Goal: Communication & Community: Answer question/provide support

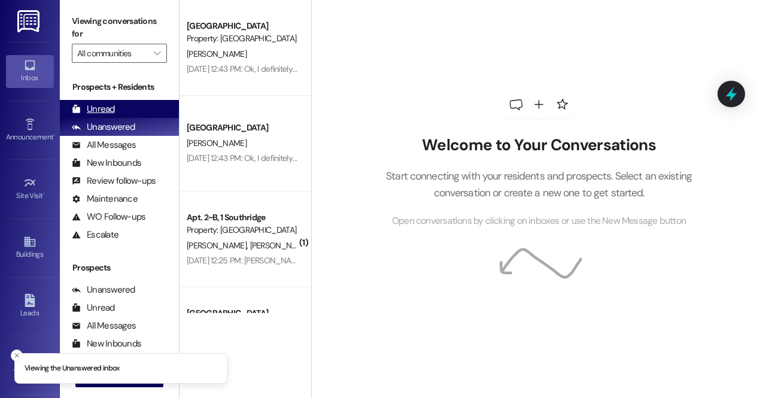
click at [110, 103] on div "Unread" at bounding box center [93, 109] width 43 height 13
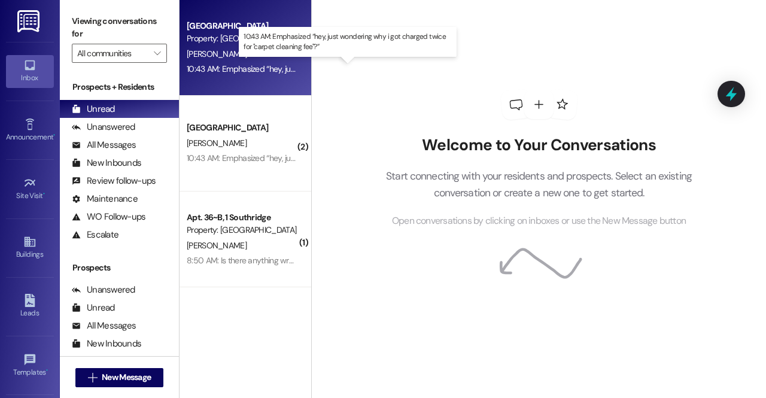
click at [273, 70] on div "10:43 AM: Emphasized “hey, just wondering why i got charged twice for "carpet c…" at bounding box center [349, 68] width 325 height 11
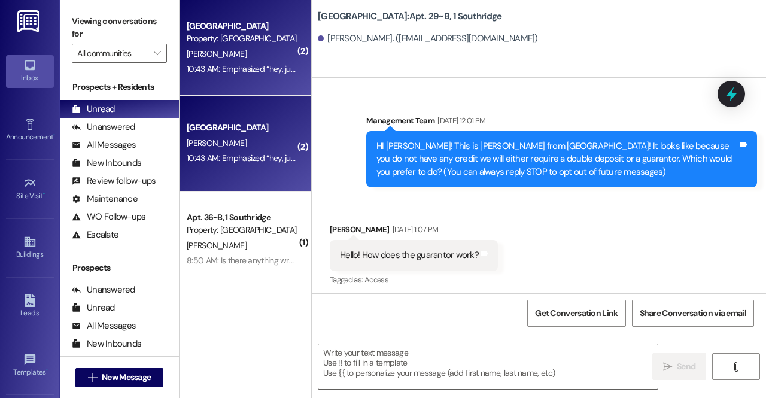
scroll to position [32027, 0]
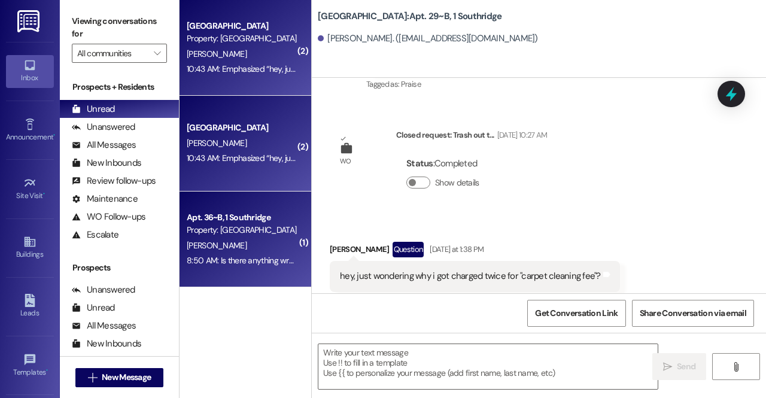
click at [266, 262] on div "8:50 AM: Is there anything wrong with the water heater or something this mornin…" at bounding box center [429, 260] width 484 height 11
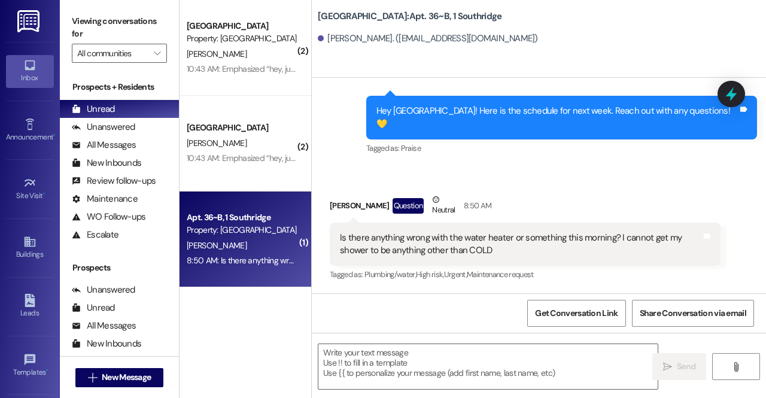
scroll to position [30548, 0]
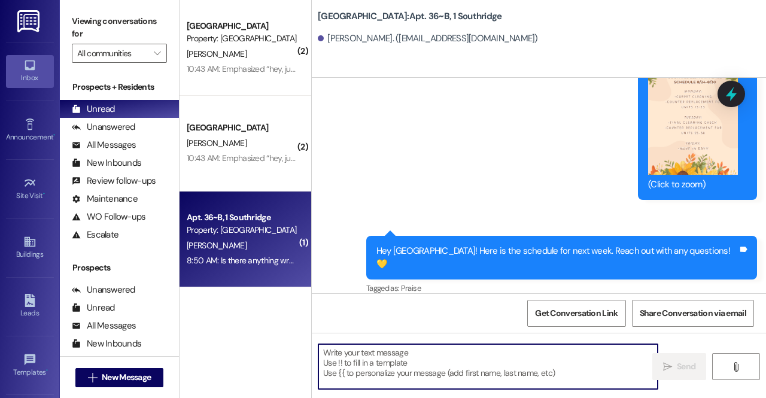
click at [435, 379] on textarea at bounding box center [488, 366] width 339 height 45
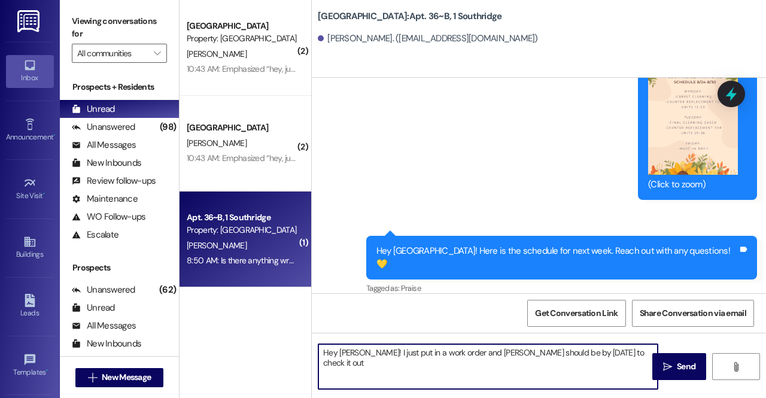
type textarea "Hey Brooke! I just put in a work order and Marco should be by today to check it…"
type textarea "T"
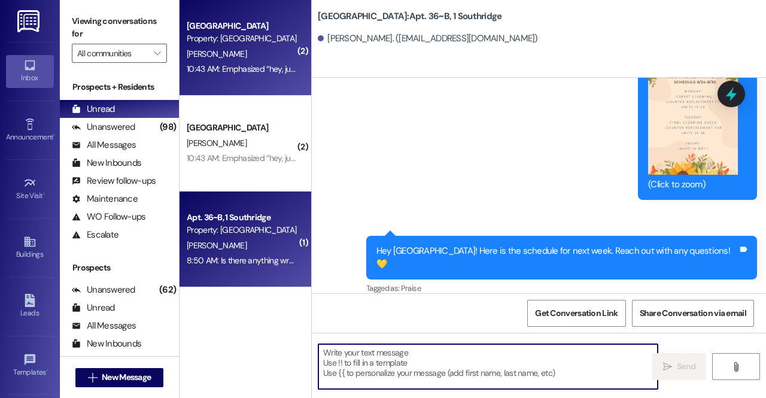
click at [255, 71] on div "10:43 AM: Emphasized “hey, just wondering why i got charged twice for "carpet c…" at bounding box center [349, 68] width 325 height 11
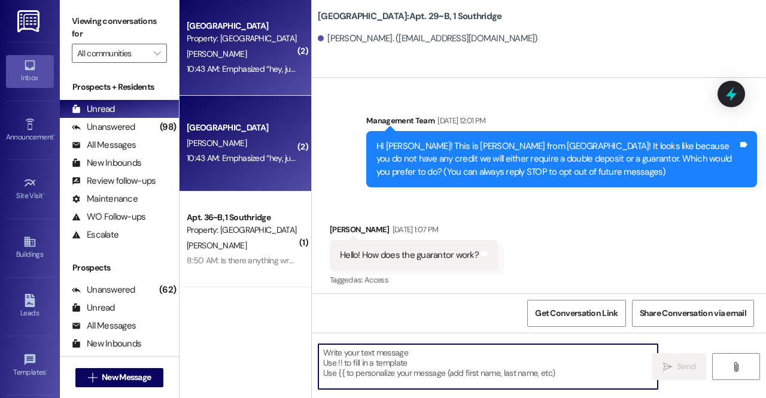
scroll to position [32027, 0]
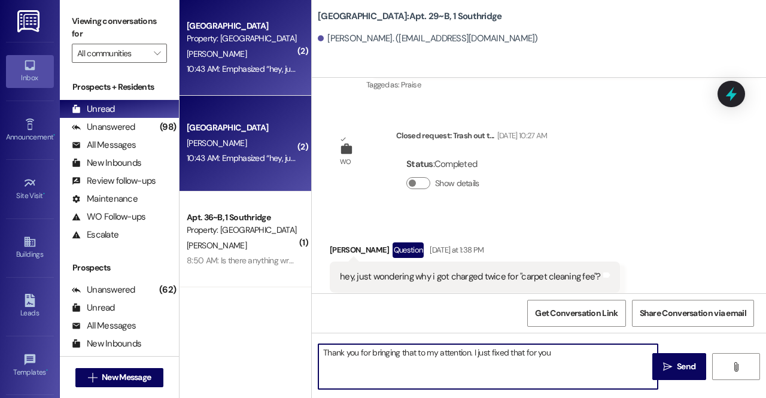
type textarea "Thank you for bringing that to my attention. I just fixed that for you!"
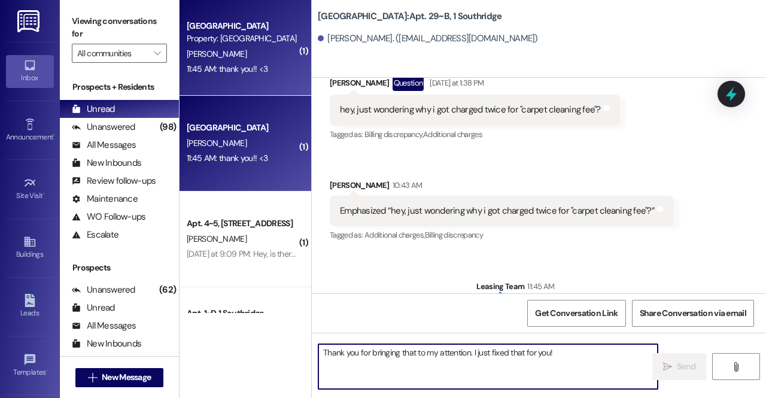
scroll to position [32194, 0]
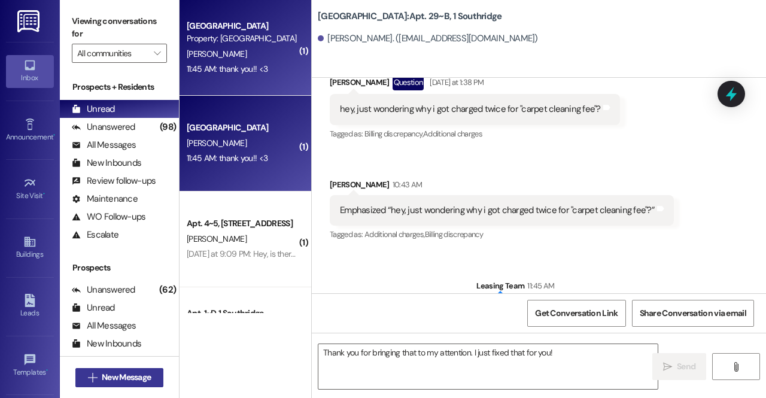
click at [145, 368] on button " New Message" at bounding box center [119, 377] width 89 height 19
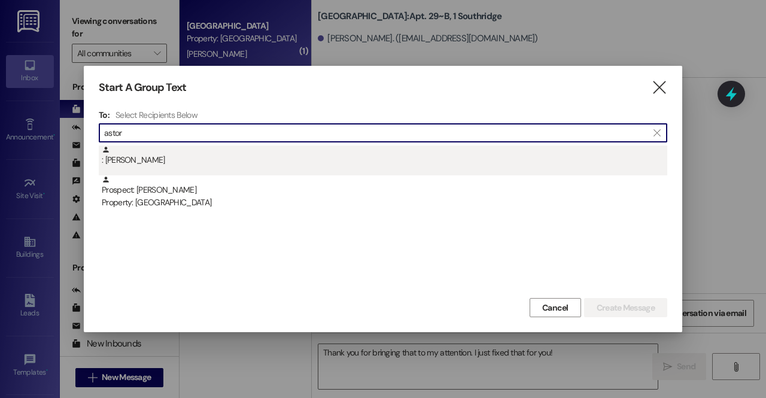
type input "astor"
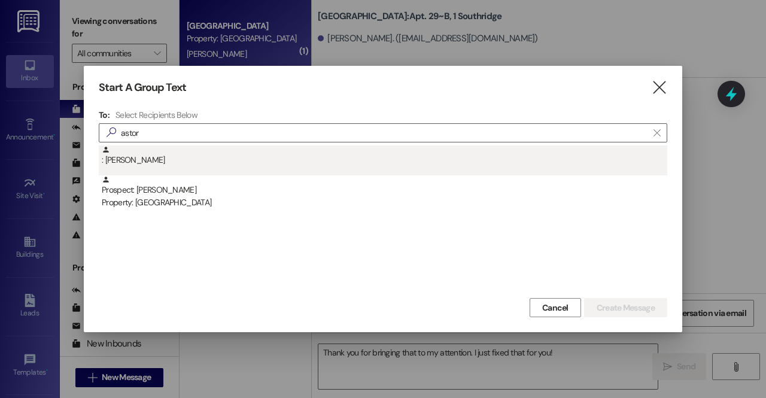
click at [137, 160] on div ": Adamarys Astorga" at bounding box center [385, 155] width 566 height 21
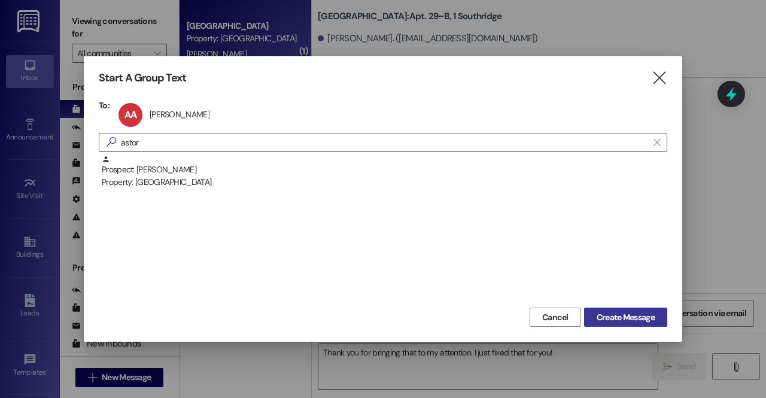
click at [644, 323] on span "Create Message" at bounding box center [626, 317] width 58 height 13
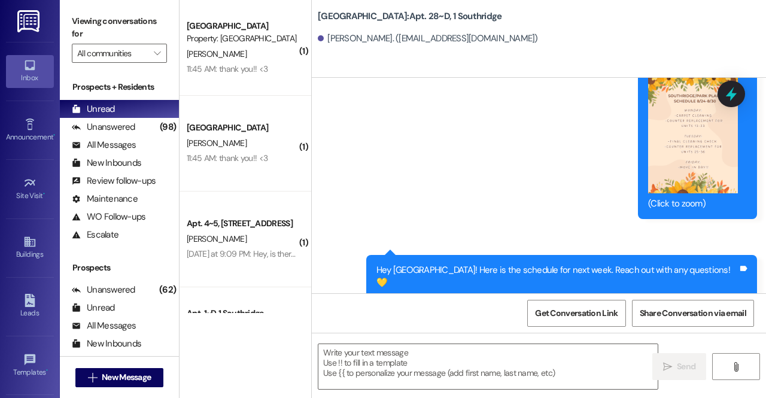
scroll to position [15933, 0]
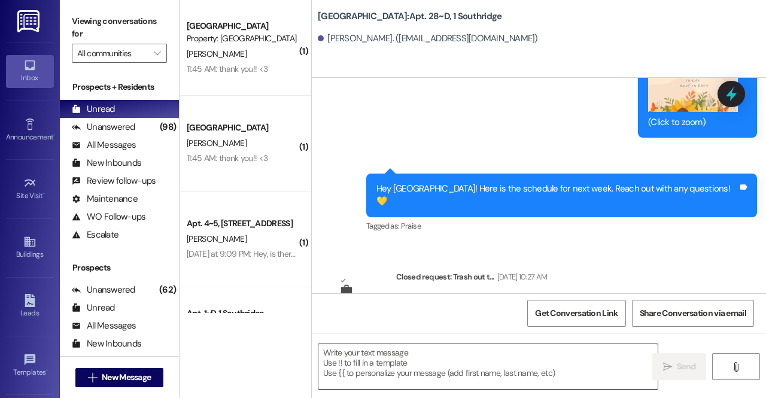
click at [485, 379] on textarea at bounding box center [488, 366] width 339 height 45
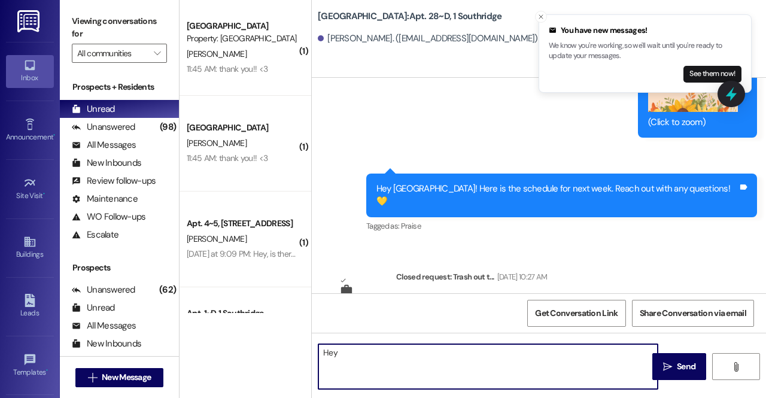
click at [475, 375] on textarea "Hey" at bounding box center [488, 366] width 339 height 45
click at [540, 19] on icon "Close toast" at bounding box center [541, 16] width 7 height 7
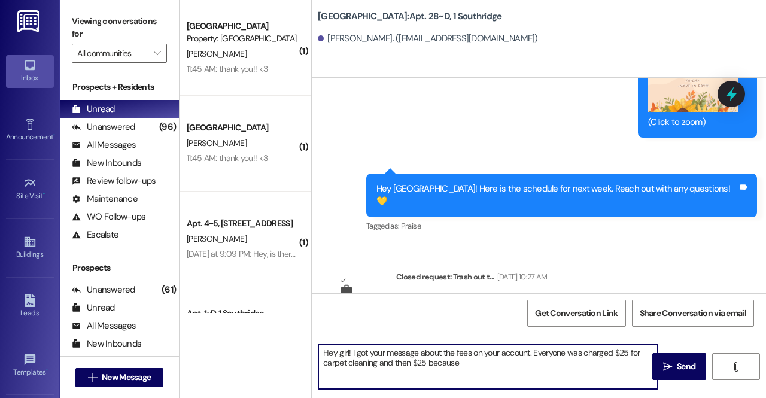
drag, startPoint x: 463, startPoint y: 364, endPoint x: 428, endPoint y: 361, distance: 35.4
click at [428, 361] on textarea "Hey girl! I got your message about the fees on your account. Everyone was charg…" at bounding box center [488, 366] width 339 height 45
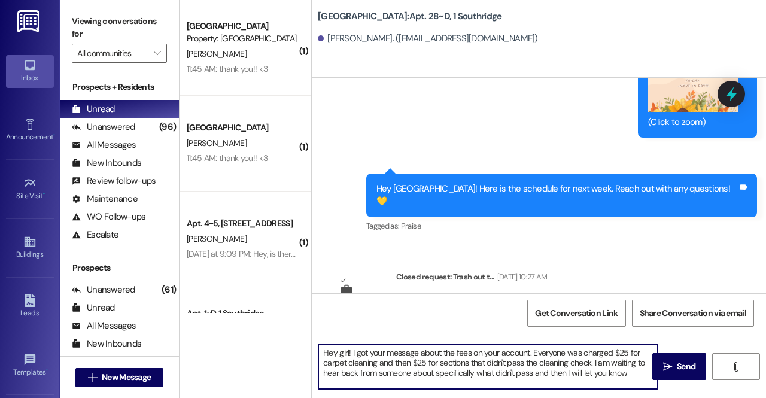
paste textarea "❤️"
type textarea "Hey girl! I got your message about the fees on your account. Everyone was charg…"
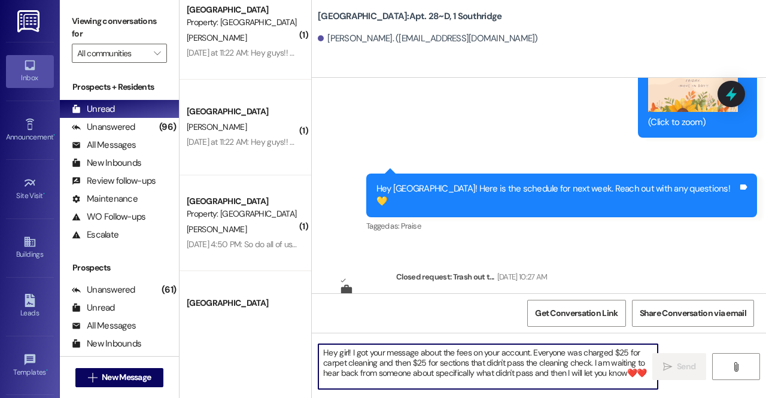
scroll to position [444, 0]
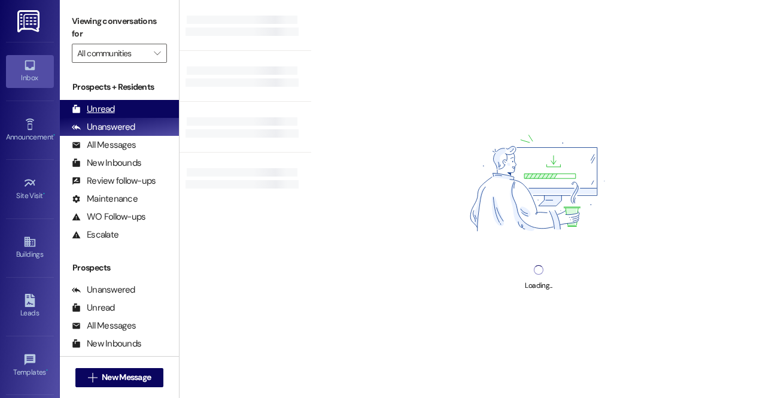
click at [109, 113] on div "Unread" at bounding box center [93, 109] width 43 height 13
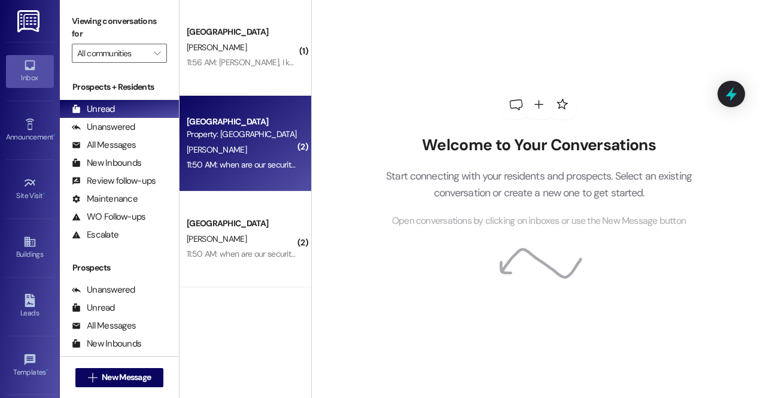
click at [250, 178] on div "Southridge Prospect Property: Southridge S. Arp 11:50 AM: when are our security…" at bounding box center [246, 144] width 132 height 96
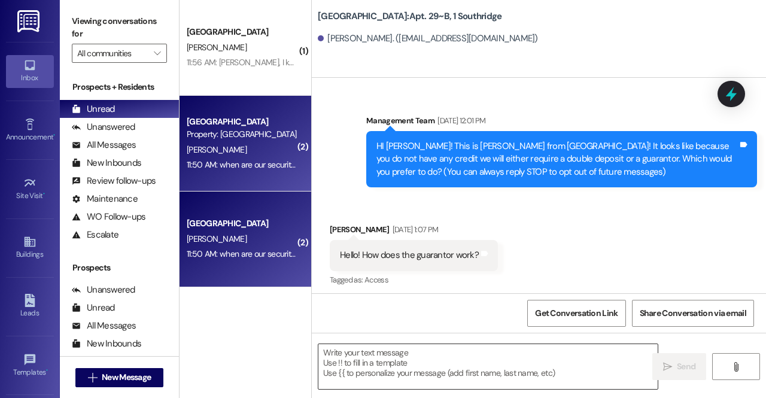
scroll to position [32296, 0]
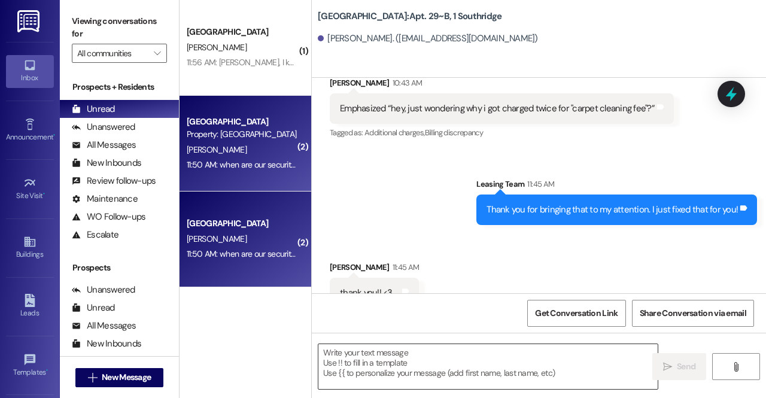
click at [415, 358] on textarea at bounding box center [488, 366] width 339 height 45
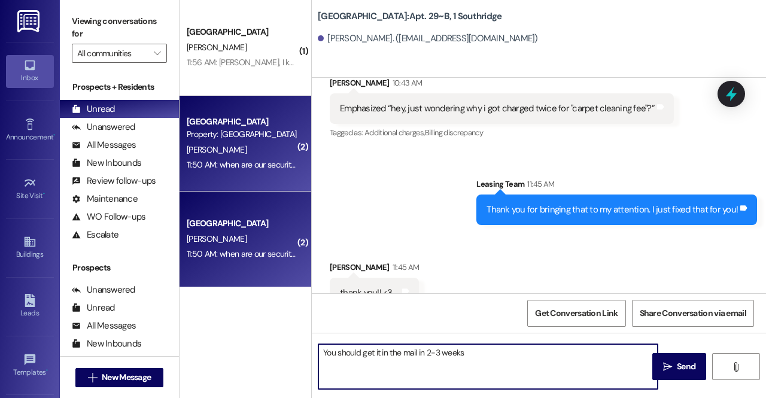
paste textarea "❤️"
type textarea "You should get it in the mail in 2-3 weeks❤️"
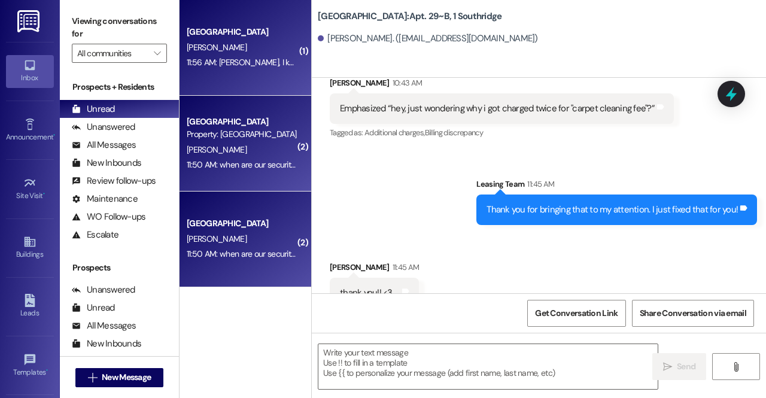
click at [240, 53] on div "[PERSON_NAME]" at bounding box center [242, 47] width 113 height 15
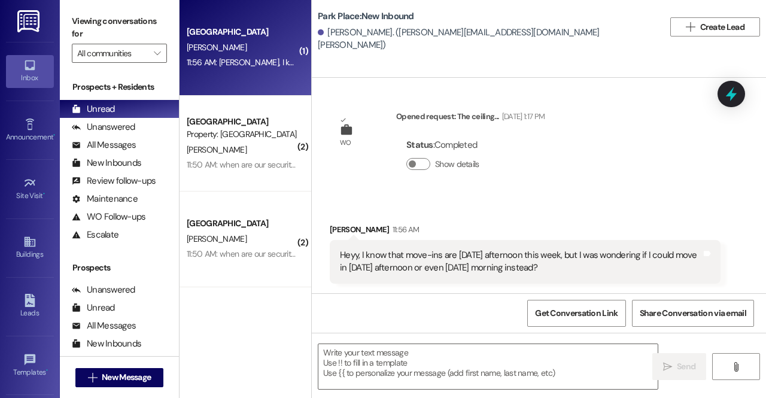
scroll to position [326, 0]
click at [414, 354] on textarea at bounding box center [488, 366] width 339 height 45
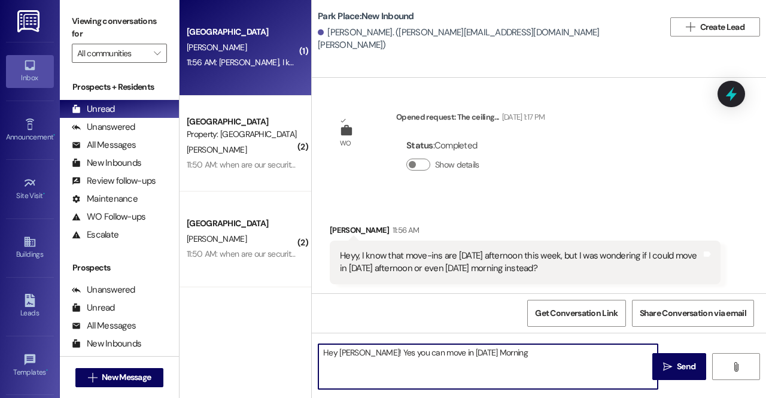
type textarea "Hey Kezia! Yes you can move in on Friday Morning!"
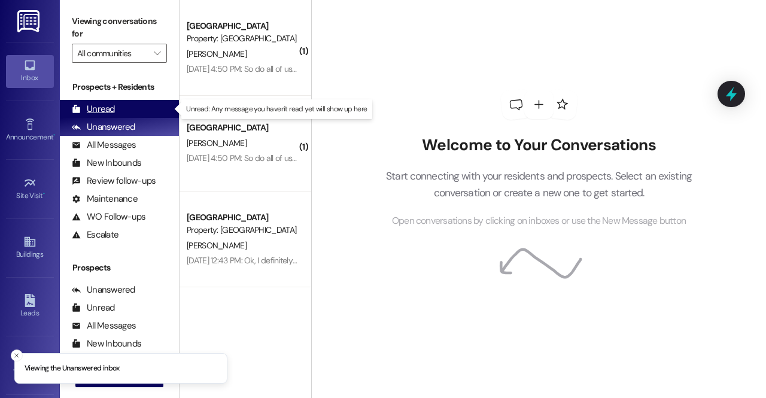
click at [122, 103] on div "Unread (0)" at bounding box center [119, 109] width 119 height 18
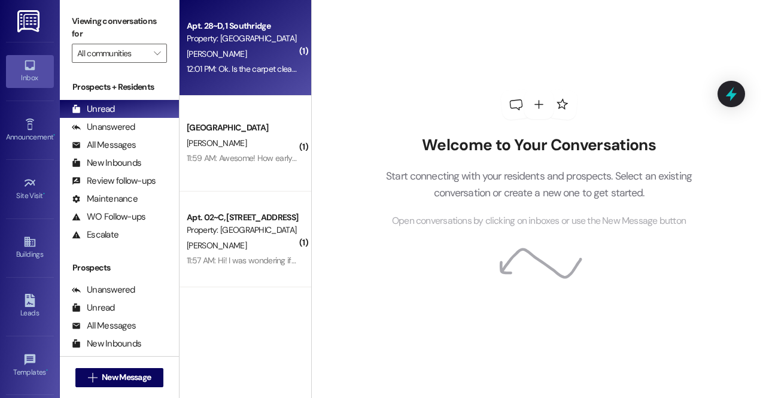
click at [246, 44] on div "Property: [GEOGRAPHIC_DATA]" at bounding box center [242, 38] width 111 height 13
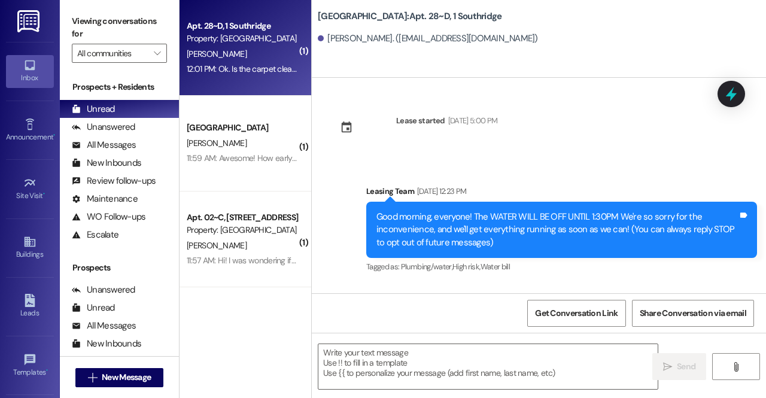
scroll to position [16186, 0]
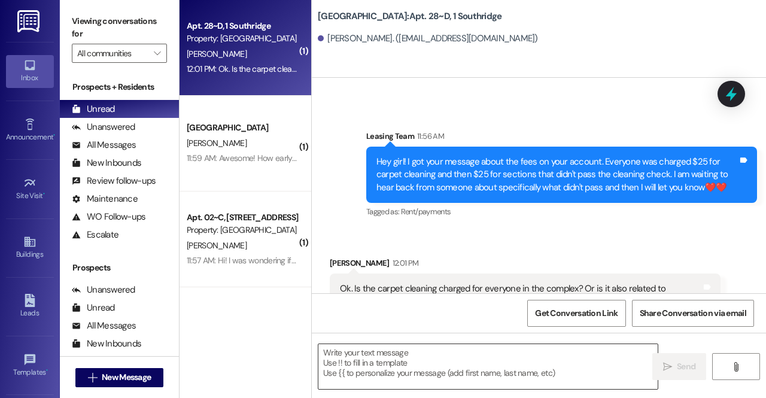
click at [457, 362] on textarea at bounding box center [488, 366] width 339 height 45
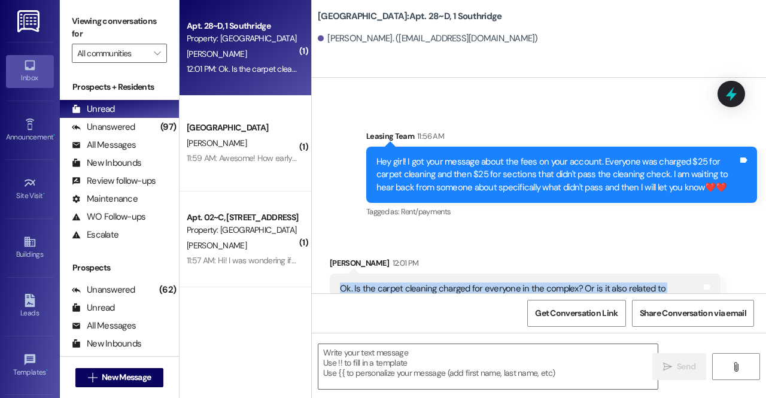
drag, startPoint x: 394, startPoint y: 255, endPoint x: 339, endPoint y: 220, distance: 64.6
click at [340, 283] on div "Ok. Is the carpet cleaning charged for everyone in the complex? Or is it also r…" at bounding box center [521, 302] width 362 height 38
click at [433, 274] on div "Ok. Is the carpet cleaning charged for everyone in the complex? Or is it also r…" at bounding box center [525, 302] width 391 height 56
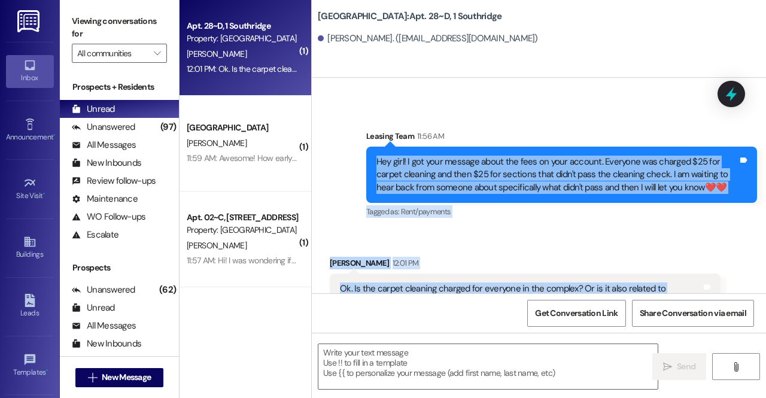
drag, startPoint x: 373, startPoint y: 98, endPoint x: 497, endPoint y: 270, distance: 212.3
click at [497, 270] on div "Lease started Dec 29, 2024 at 5:00 PM Announcement, sent via SMS Leasing Team J…" at bounding box center [539, 186] width 454 height 216
click at [497, 330] on div "Tagged as: Deposit , Click to highlight conversations about Deposit Cleanliness…" at bounding box center [525, 338] width 391 height 17
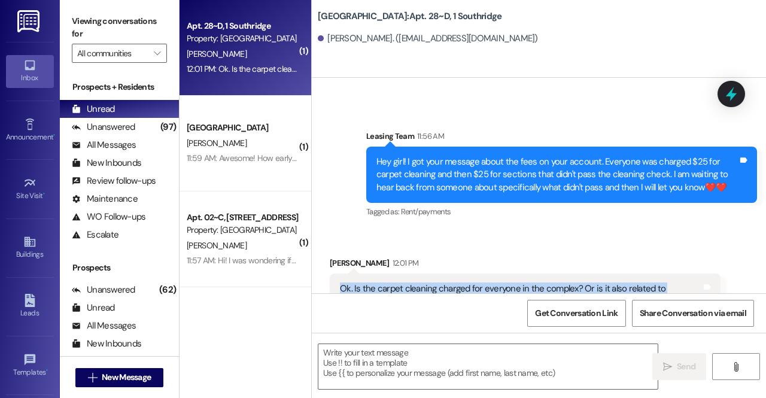
drag, startPoint x: 410, startPoint y: 250, endPoint x: 336, endPoint y: 228, distance: 76.7
click at [336, 274] on div "Ok. Is the carpet cleaning charged for everyone in the complex? Or is it also r…" at bounding box center [525, 302] width 391 height 56
click at [399, 283] on div "Ok. Is the carpet cleaning charged for everyone in the complex? Or is it also r…" at bounding box center [521, 302] width 362 height 38
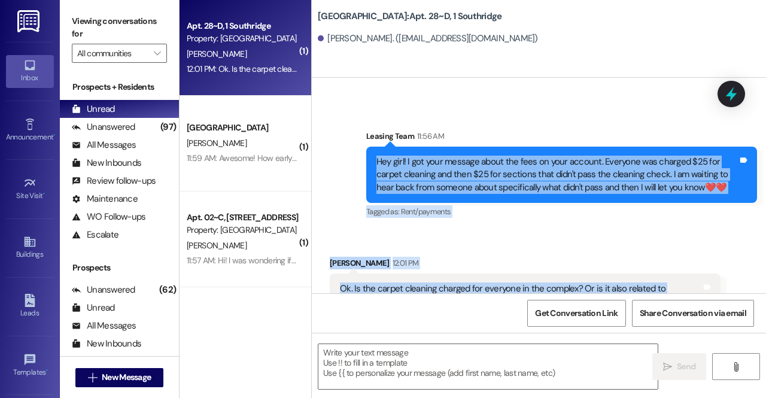
drag, startPoint x: 399, startPoint y: 256, endPoint x: 366, endPoint y: 90, distance: 169.1
click at [366, 90] on div "Lease started Dec 29, 2024 at 5:00 PM Announcement, sent via SMS Leasing Team J…" at bounding box center [539, 186] width 454 height 216
click at [377, 156] on div "Hey girl! I got your message about the fees on your account. Everyone was charg…" at bounding box center [558, 175] width 362 height 38
drag, startPoint x: 375, startPoint y: 98, endPoint x: 502, endPoint y: 360, distance: 291.6
click at [502, 360] on div "Lease started Dec 29, 2024 at 5:00 PM Announcement, sent via SMS Leasing Team J…" at bounding box center [539, 277] width 454 height 398
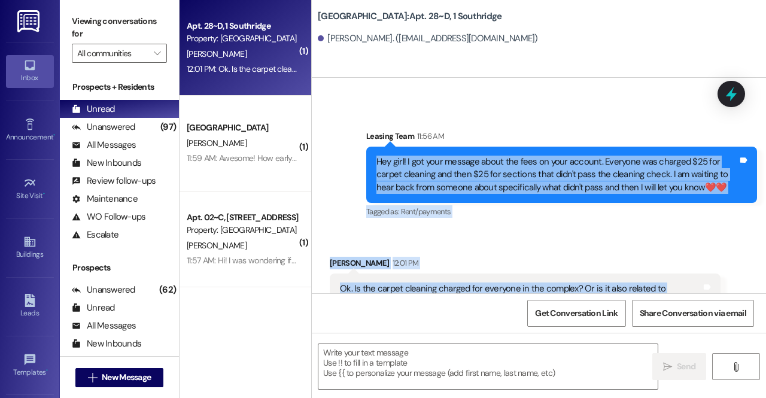
click at [499, 330] on div "Tagged as: Deposit , Click to highlight conversations about Deposit Cleanliness…" at bounding box center [525, 338] width 391 height 17
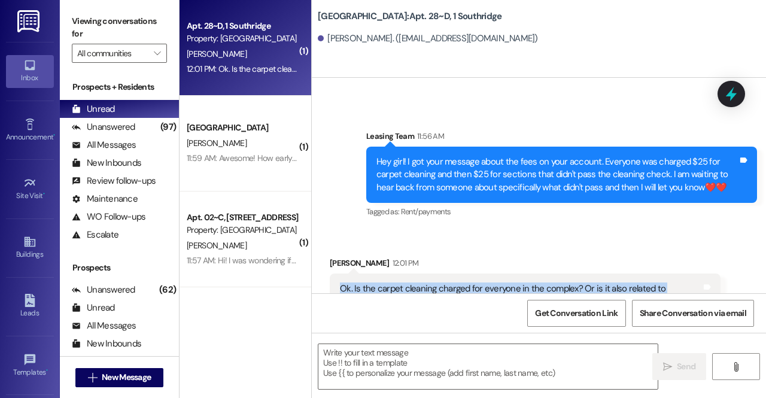
drag, startPoint x: 408, startPoint y: 253, endPoint x: 334, endPoint y: 223, distance: 79.5
click at [334, 274] on div "Ok. Is the carpet cleaning charged for everyone in the complex? Or is it also r…" at bounding box center [525, 302] width 391 height 56
click at [363, 283] on div "Ok. Is the carpet cleaning charged for everyone in the complex? Or is it also r…" at bounding box center [521, 302] width 362 height 38
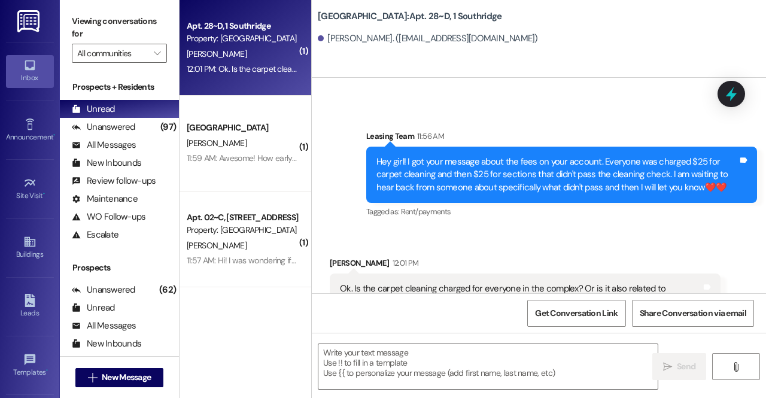
click at [496, 330] on div "Tagged as: Deposit , Click to highlight conversations about Deposit Cleanliness…" at bounding box center [525, 338] width 391 height 17
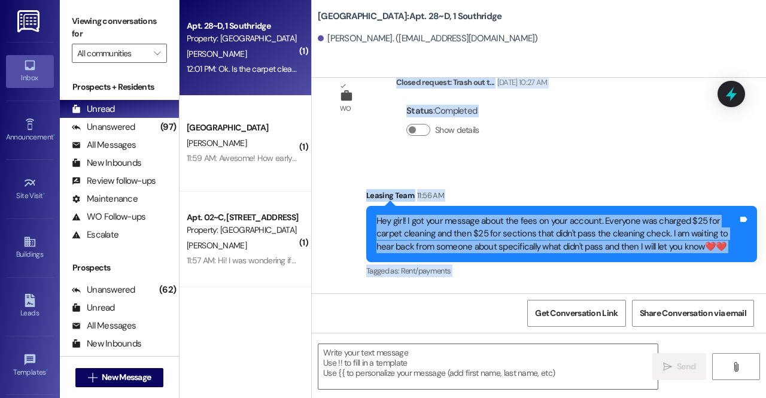
scroll to position [16113, 0]
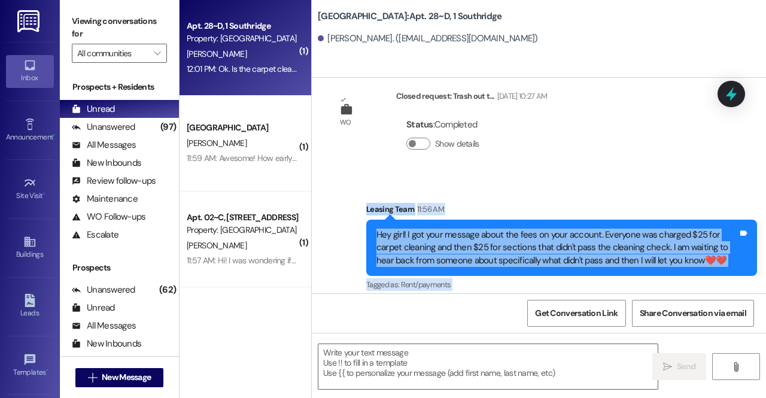
drag, startPoint x: 436, startPoint y: 264, endPoint x: 344, endPoint y: 148, distance: 147.9
click at [344, 148] on div "Lease started Dec 29, 2024 at 5:00 PM Announcement, sent via SMS Leasing Team J…" at bounding box center [539, 186] width 454 height 216
click at [344, 194] on div "Sent via SMS Leasing Team 11:56 AM Hey girl! I got your message about the fees …" at bounding box center [539, 239] width 454 height 127
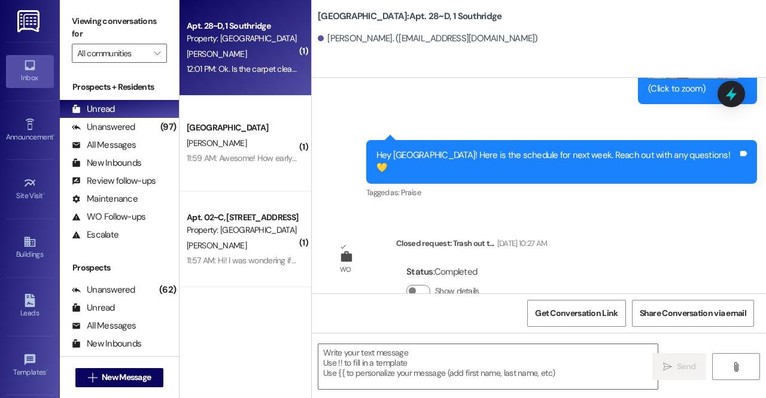
scroll to position [16186, 0]
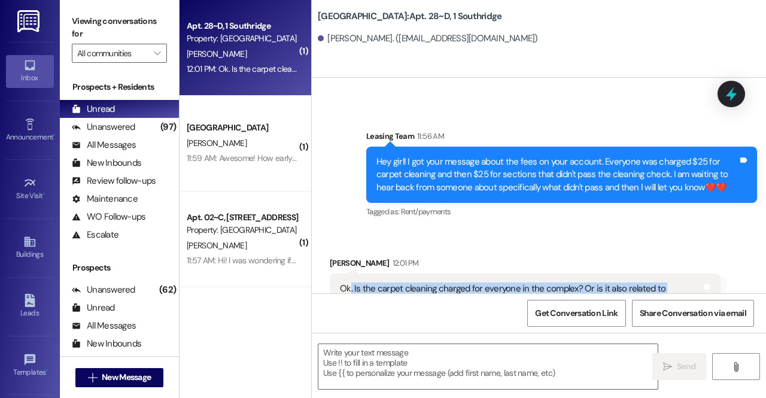
drag, startPoint x: 506, startPoint y: 280, endPoint x: 351, endPoint y: 223, distance: 165.5
click at [351, 257] on div "Adamarys Astorga 12:01 PM Ok. Is the carpet cleaning charged for everyone in th…" at bounding box center [525, 302] width 391 height 91
click at [368, 274] on div "Ok. Is the carpet cleaning charged for everyone in the complex? Or is it also r…" at bounding box center [525, 302] width 391 height 56
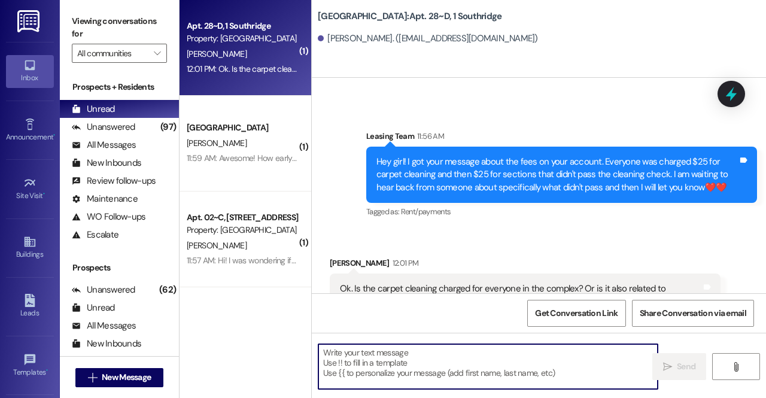
click at [429, 365] on textarea at bounding box center [488, 366] width 339 height 45
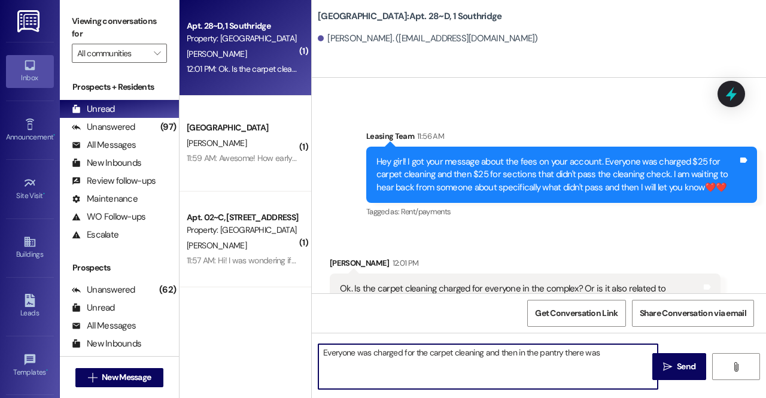
click at [514, 354] on textarea "Everyone was charged for the carpet cleaning and then in the pantry there was" at bounding box center [488, 366] width 339 height 45
drag, startPoint x: 604, startPoint y: 354, endPoint x: 518, endPoint y: 356, distance: 86.2
click at [518, 356] on textarea "Everyone was charged for the carpet cleaning and then in the pantry there was" at bounding box center [488, 366] width 339 height 45
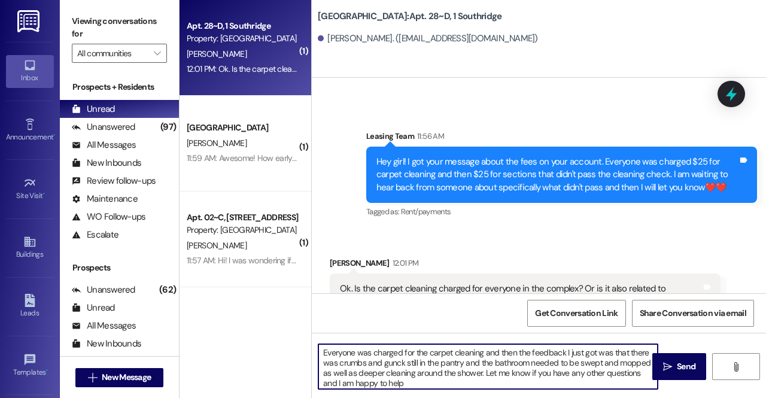
type textarea "Everyone was charged for the carpet cleaning and then the feedback I just got w…"
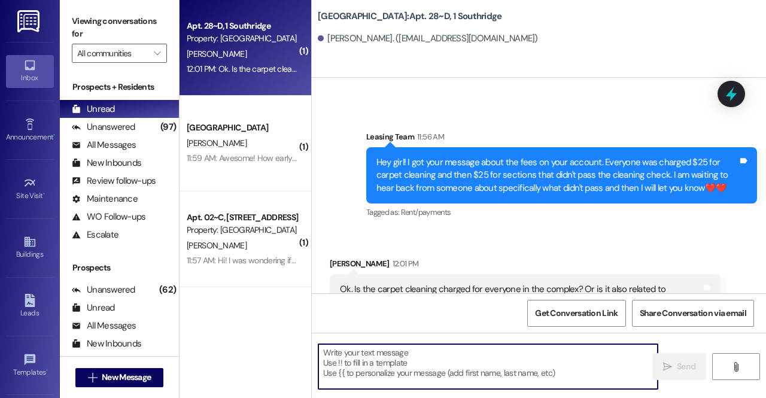
scroll to position [16308, 0]
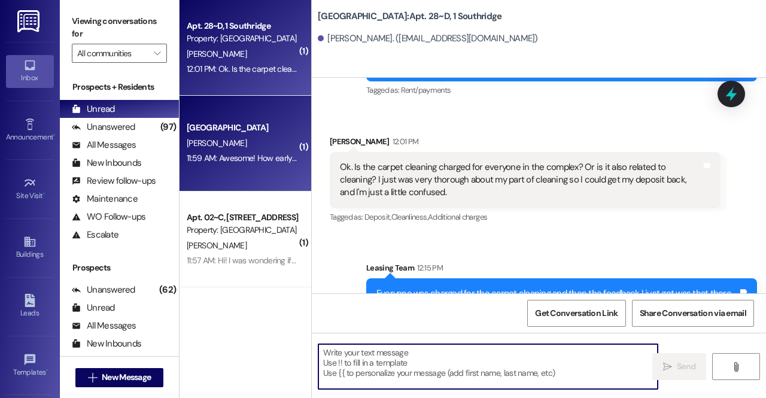
click at [257, 157] on div "11:59 AM: Awesome! How early would I be able to get my key? 11:59 AM: Awesome! …" at bounding box center [294, 158] width 214 height 11
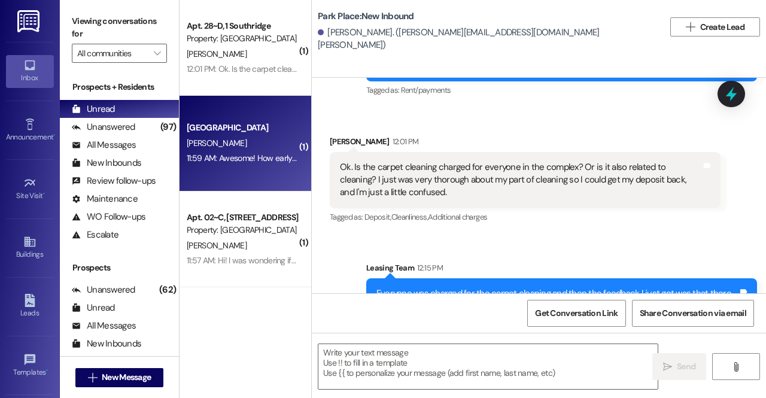
scroll to position [493, 0]
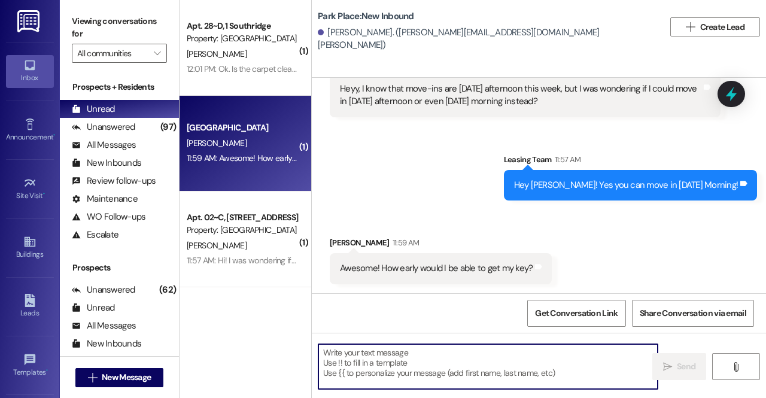
click at [435, 364] on textarea at bounding box center [488, 366] width 339 height 45
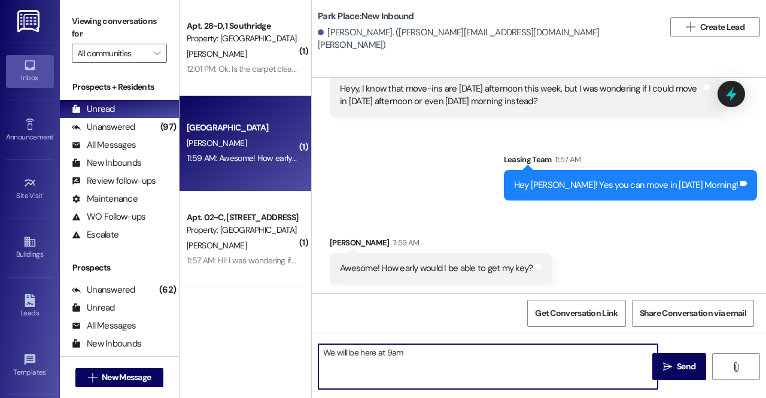
type textarea "We will be here at 9am!"
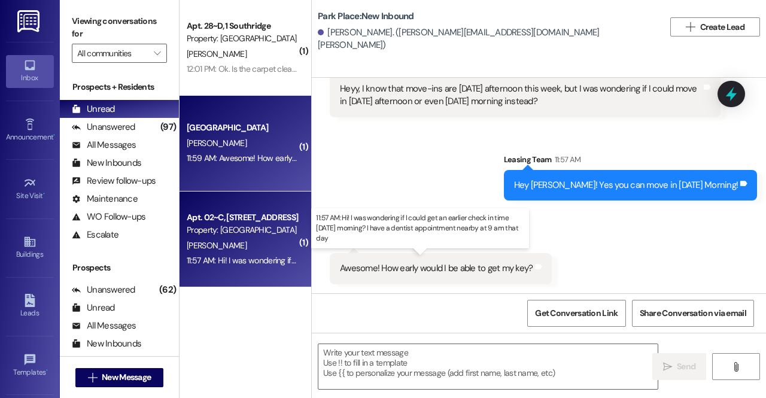
click at [256, 263] on div "11:57 AM: Hi! I was wondering if I could get an earlier check in time Friday mo…" at bounding box center [422, 260] width 471 height 11
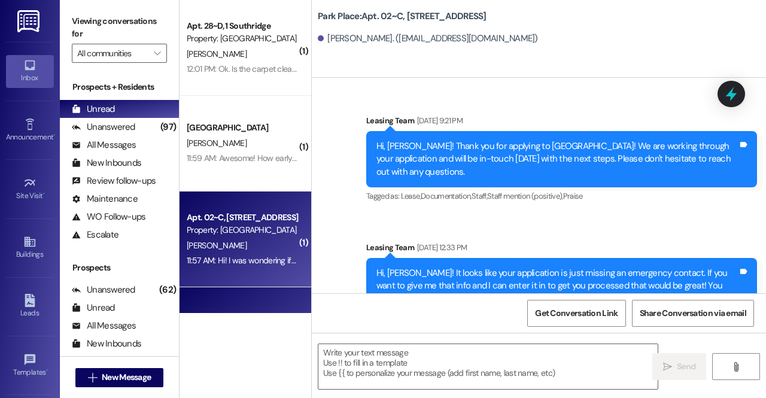
scroll to position [65731, 0]
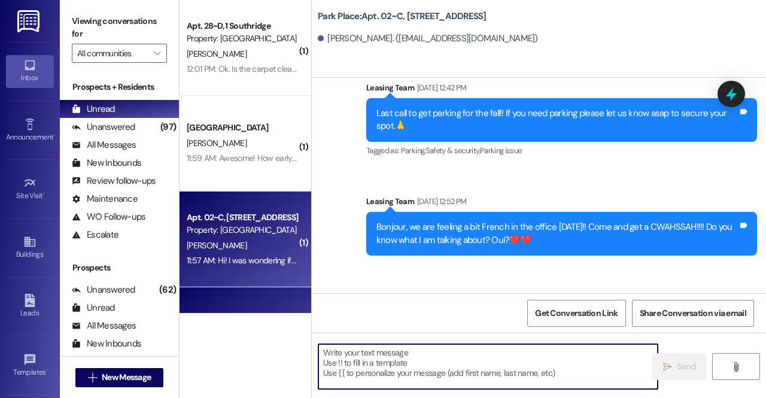
click at [427, 375] on textarea at bounding box center [488, 366] width 339 height 45
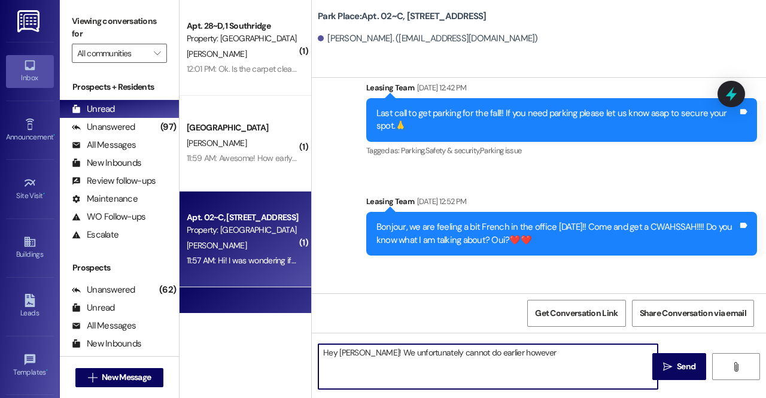
click at [540, 351] on textarea "Hey Rebecca! We unfortunately cannot do earlier however" at bounding box center [488, 366] width 339 height 45
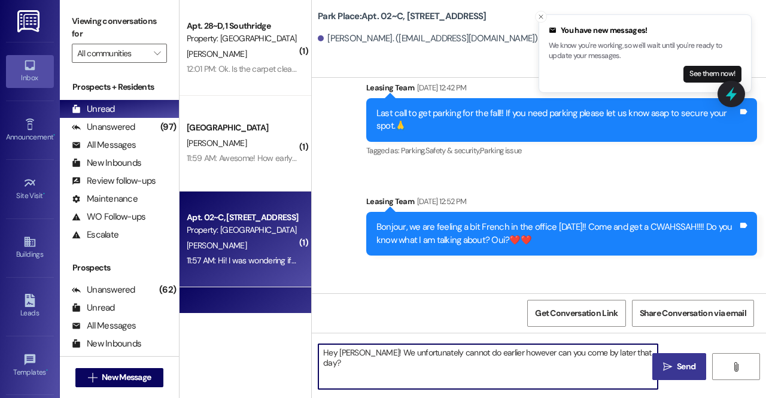
type textarea "Hey Rebecca! We unfortunately cannot do earlier however can you come by later t…"
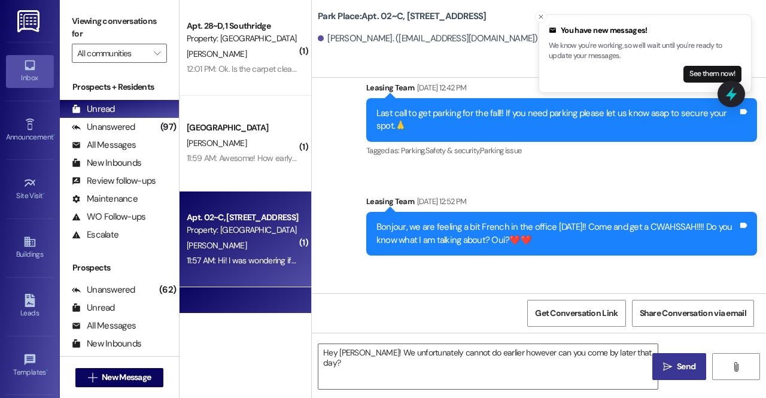
click at [685, 367] on span "Send" at bounding box center [686, 366] width 19 height 13
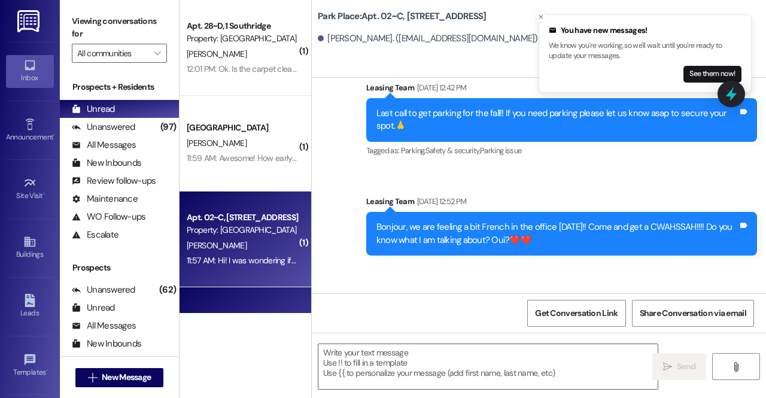
scroll to position [65815, 0]
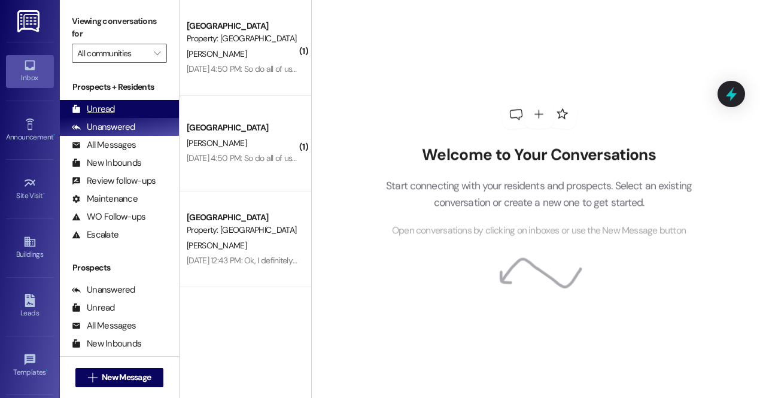
click at [126, 107] on div "Unread (0)" at bounding box center [119, 109] width 119 height 18
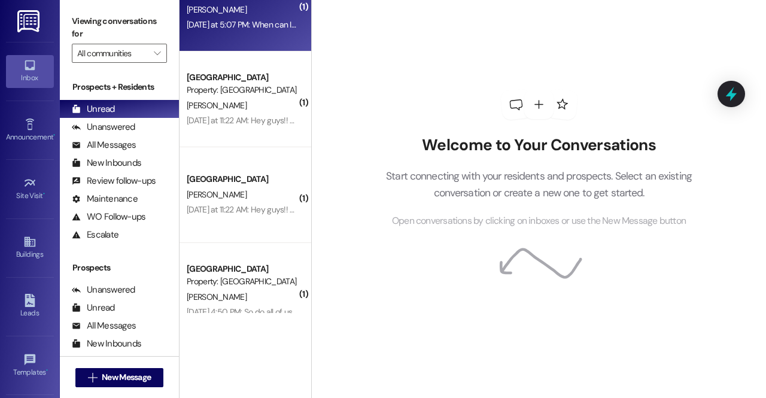
scroll to position [453, 0]
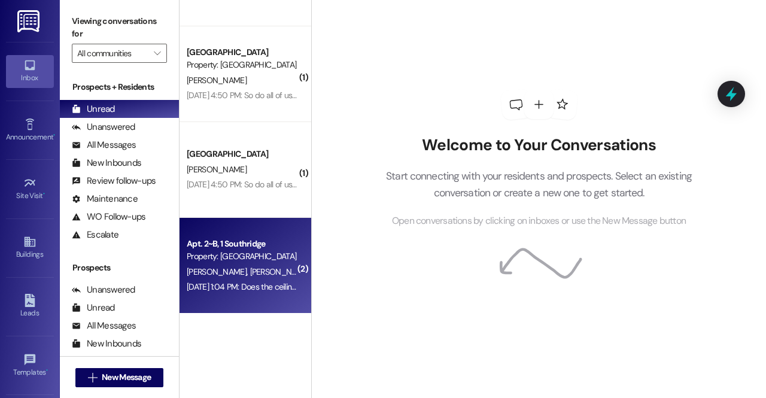
click at [260, 289] on div "Aug 23, 2025 at 1:04 PM: Does the ceiling need to be clear too? Aug 23, 2025 at…" at bounding box center [280, 286] width 186 height 11
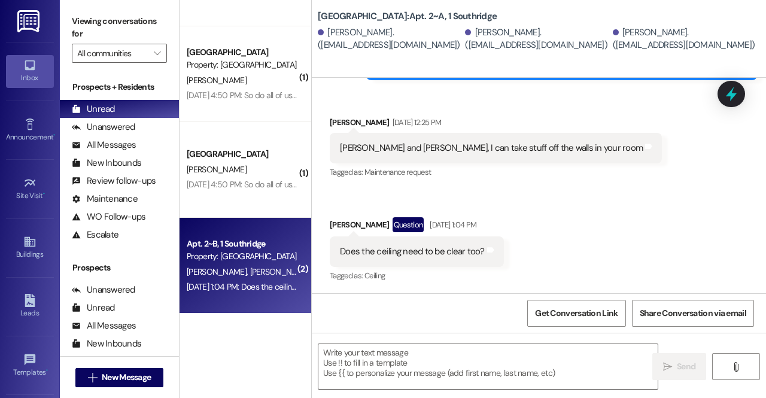
scroll to position [1384, 0]
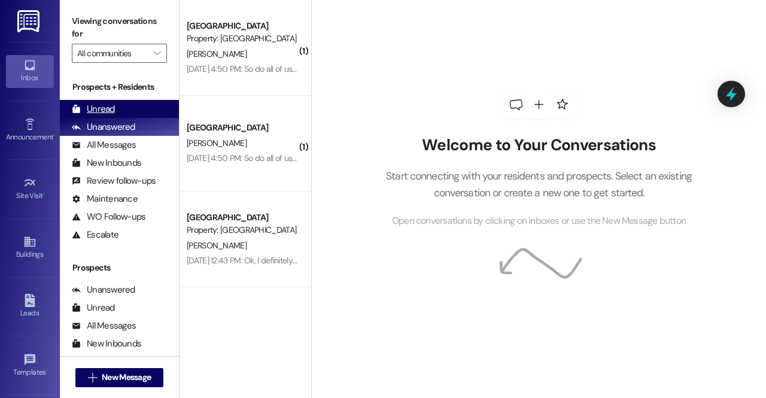
click at [116, 101] on div "Unread (0)" at bounding box center [119, 109] width 119 height 18
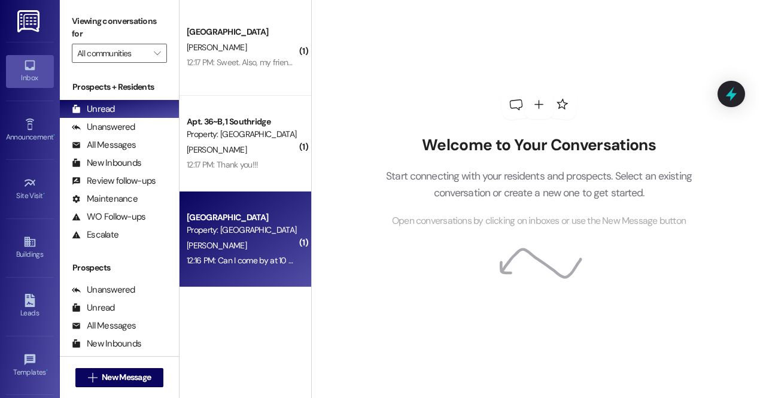
click at [245, 216] on div "[GEOGRAPHIC_DATA]" at bounding box center [242, 217] width 111 height 13
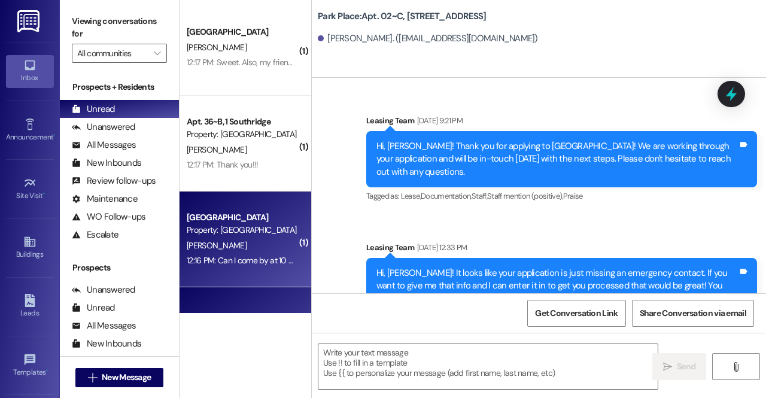
scroll to position [65918, 0]
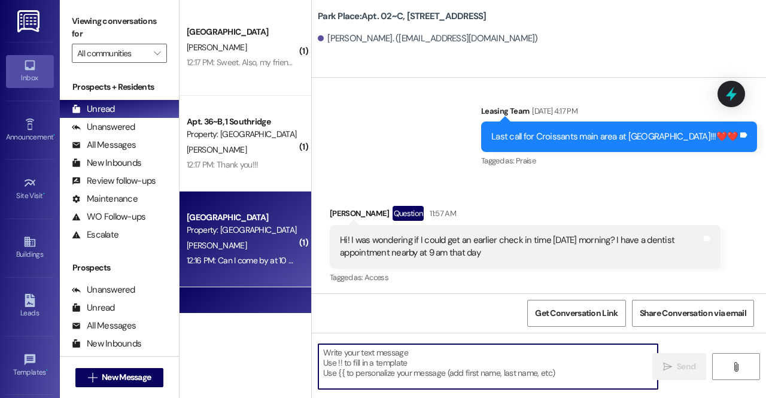
click at [468, 362] on textarea at bounding box center [488, 366] width 339 height 45
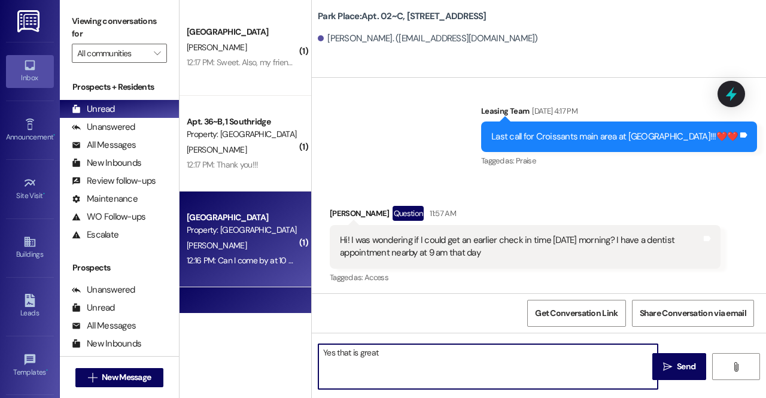
type textarea "Yes that is great!"
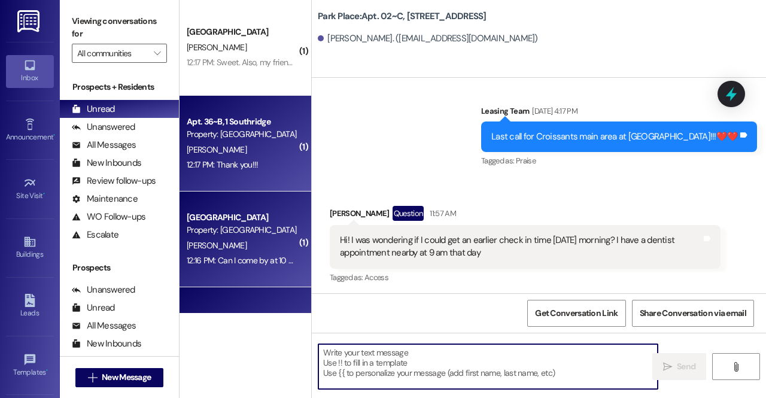
click at [256, 159] on div "12:17 PM: Thank you!!! 12:17 PM: Thank you!!!" at bounding box center [242, 164] width 113 height 15
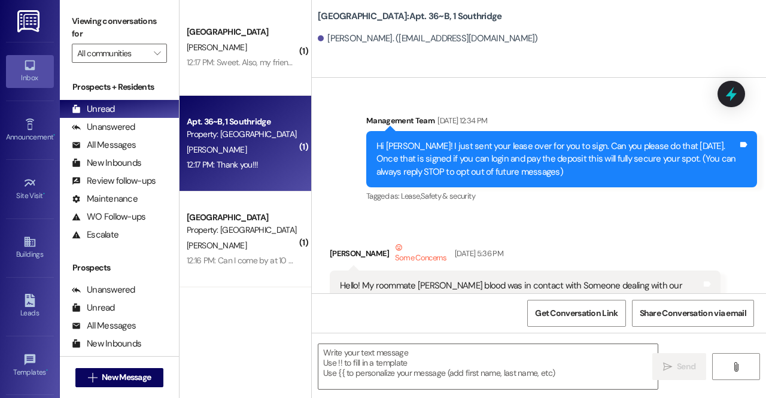
scroll to position [30750, 0]
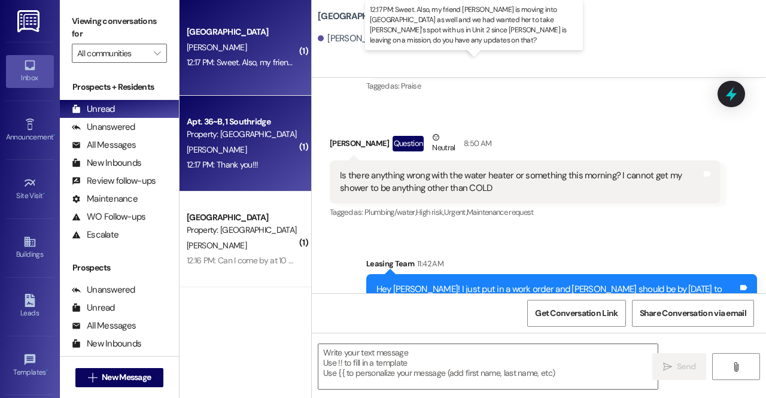
click at [213, 60] on div "12:17 PM: Sweet. Also, my friend [PERSON_NAME] is moving into [GEOGRAPHIC_DATA]…" at bounding box center [614, 62] width 854 height 11
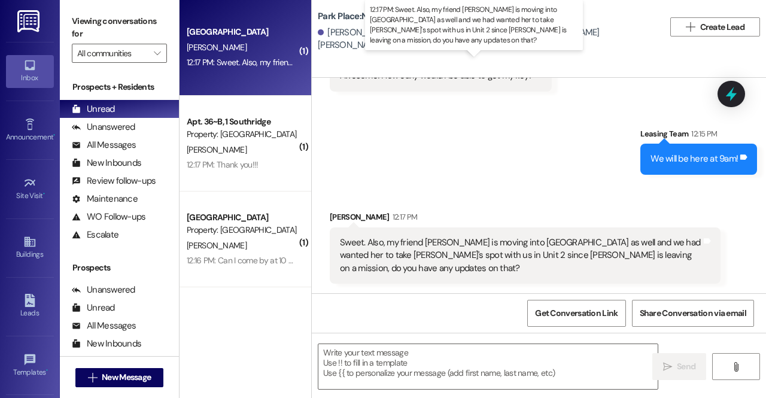
scroll to position [685, 0]
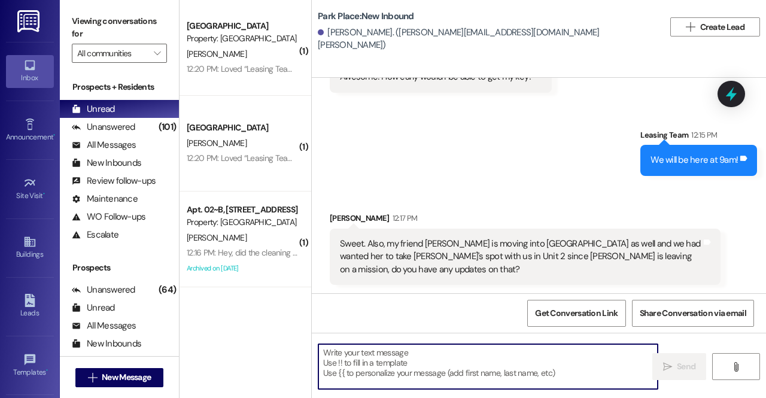
click at [423, 353] on textarea at bounding box center [488, 366] width 339 height 45
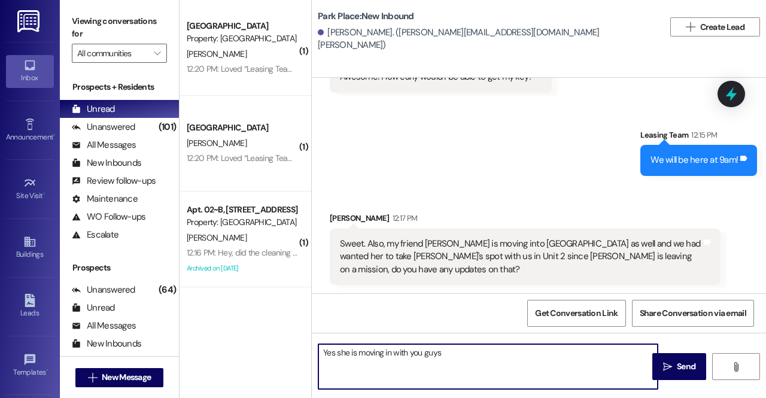
type textarea "Yes she is moving in with you guys!"
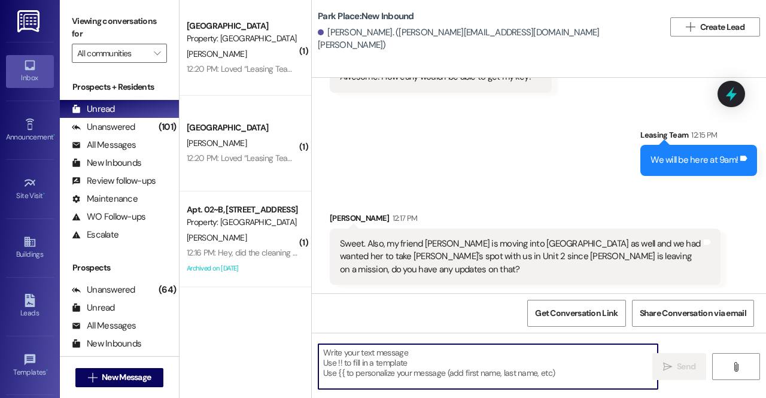
scroll to position [769, 0]
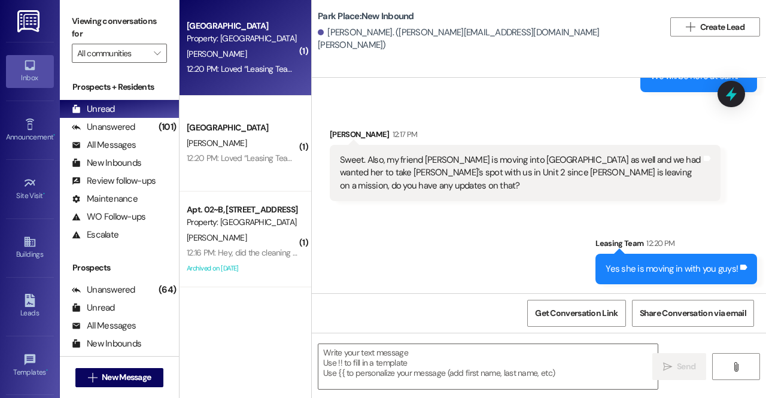
click at [238, 58] on div "[PERSON_NAME]" at bounding box center [242, 54] width 113 height 15
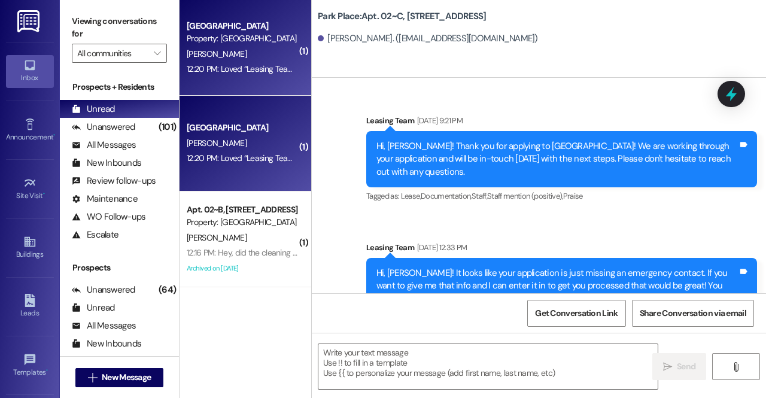
scroll to position [66102, 0]
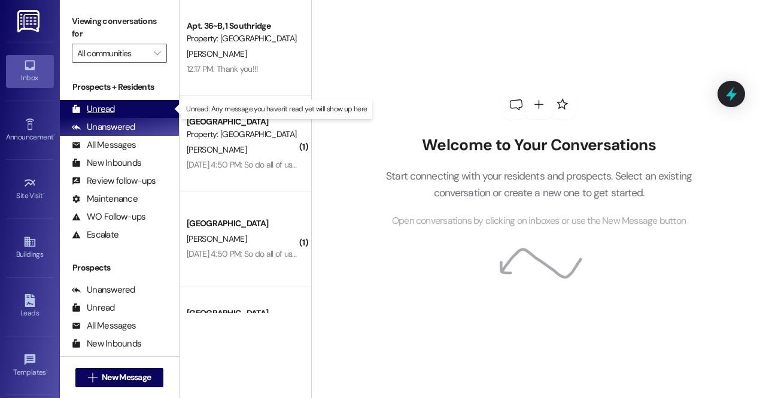
click at [122, 108] on div "Unread (0)" at bounding box center [119, 109] width 119 height 18
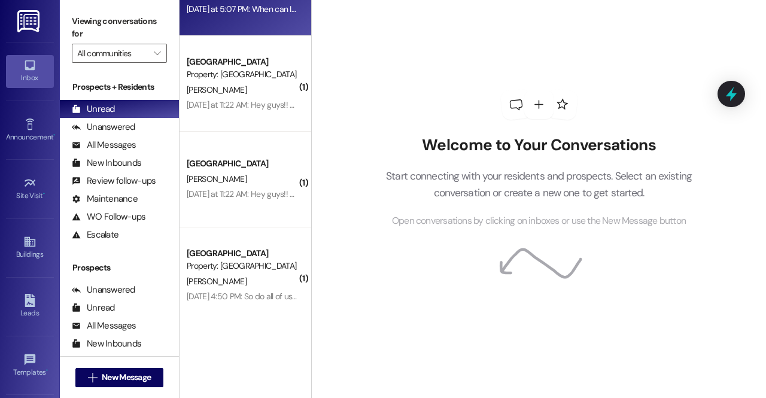
scroll to position [357, 0]
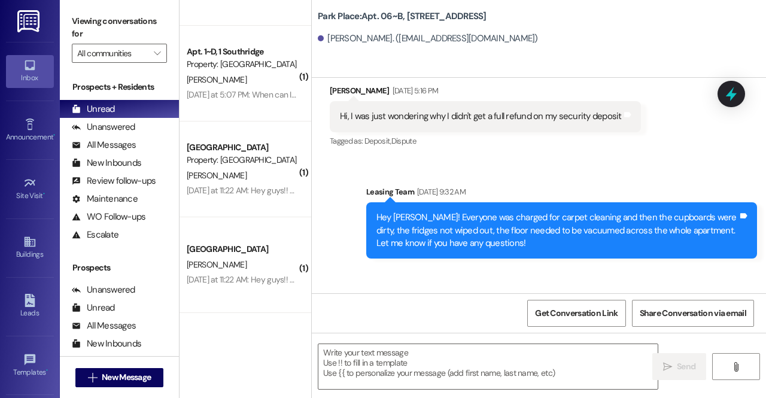
scroll to position [261, 0]
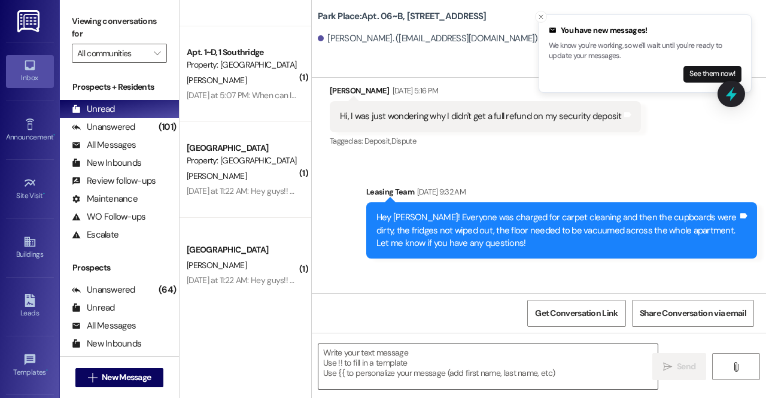
click at [357, 358] on textarea at bounding box center [488, 366] width 339 height 45
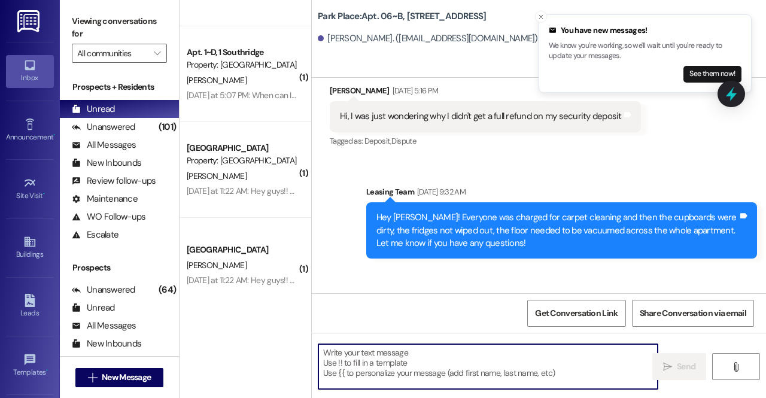
click at [357, 358] on textarea at bounding box center [488, 366] width 339 height 45
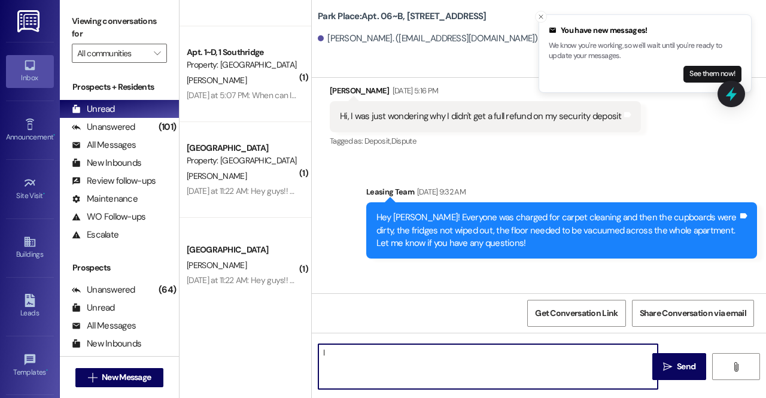
type textarea "I"
click at [624, 360] on textarea "I totally understand the concern, everyone has/will be charged since there wasn…" at bounding box center [488, 366] width 339 height 45
click at [629, 350] on textarea "I totally understand the concern, everyone has/will be charged since there wasn…" at bounding box center [488, 366] width 339 height 45
click at [624, 353] on textarea "I totally understand the concern, everyone has/will be charged since there wasn…" at bounding box center [488, 366] width 339 height 45
click at [402, 369] on textarea "I totally understand the concern, everyone has/will be charged since there wasn…" at bounding box center [488, 366] width 339 height 45
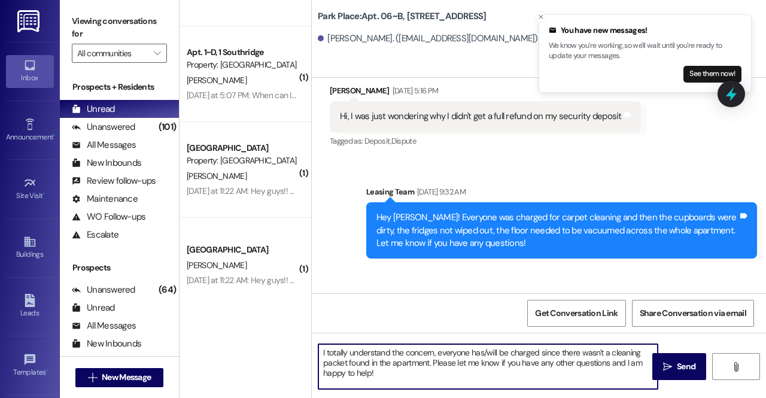
paste textarea "❤️"
type textarea "I totally understand the concern, everyone has/will be charged since there wasn…"
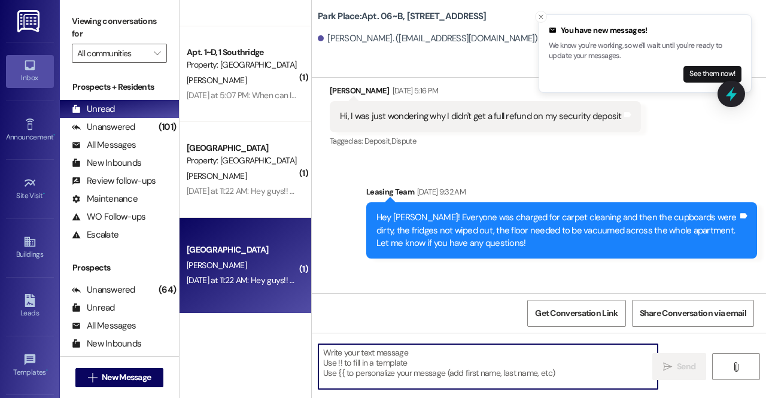
scroll to position [37420, 0]
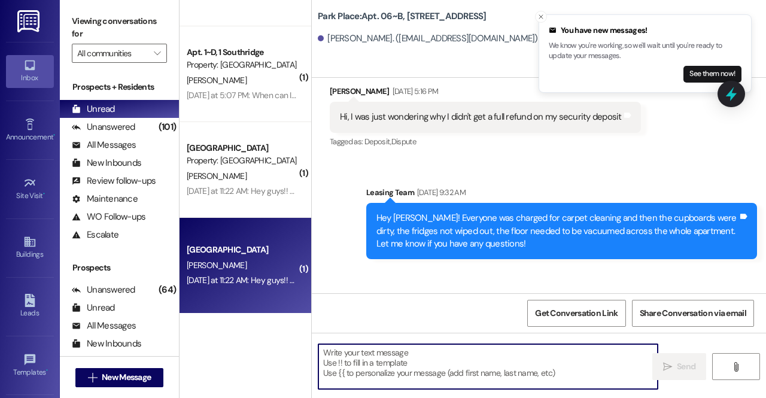
click at [248, 271] on div "M. Wangsgaard" at bounding box center [242, 265] width 113 height 15
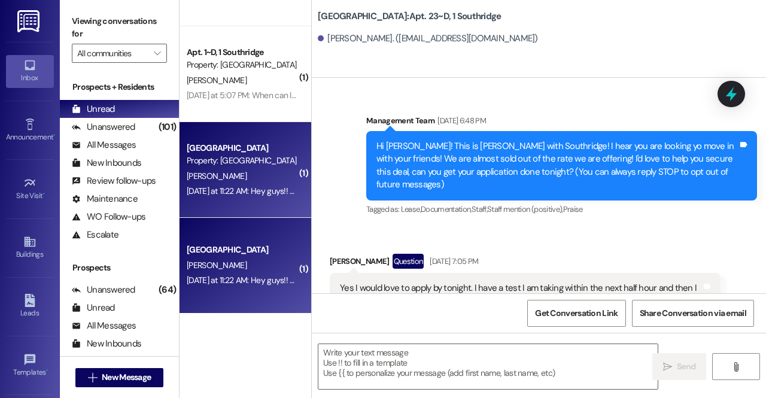
scroll to position [61460, 0]
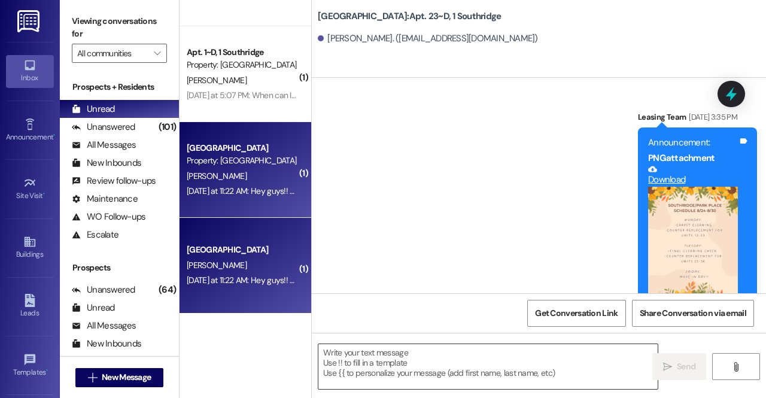
click at [438, 363] on textarea at bounding box center [488, 366] width 339 height 45
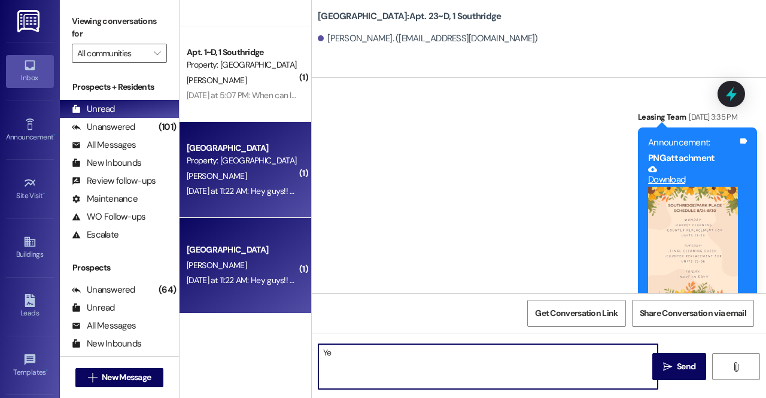
type textarea "Y"
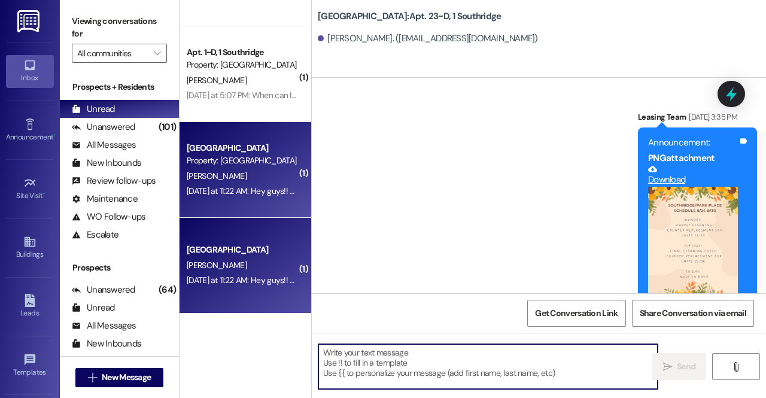
type textarea "O"
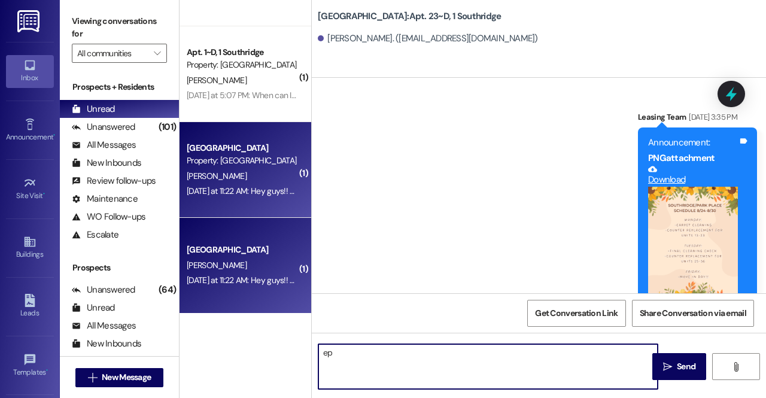
type textarea "e"
type textarea "Yep! Just send stop to this number"
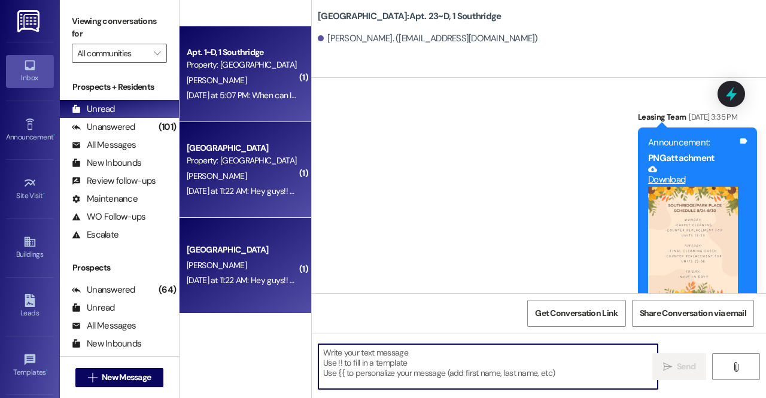
scroll to position [61460, 0]
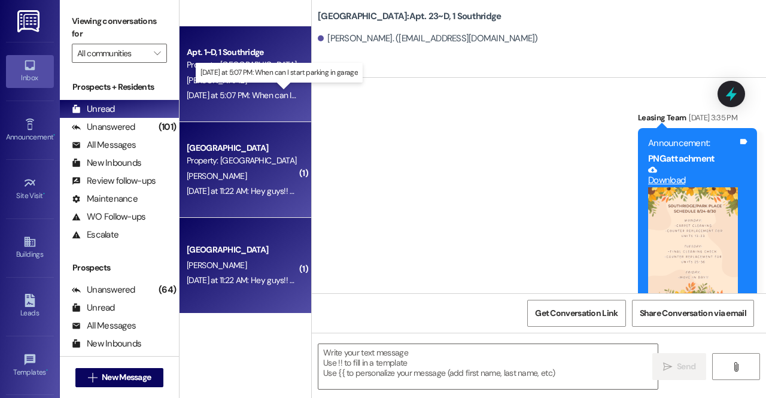
click at [213, 95] on div "Yesterday at 5:07 PM: When can I start parking in garage Yesterday at 5:07 PM: …" at bounding box center [279, 95] width 184 height 11
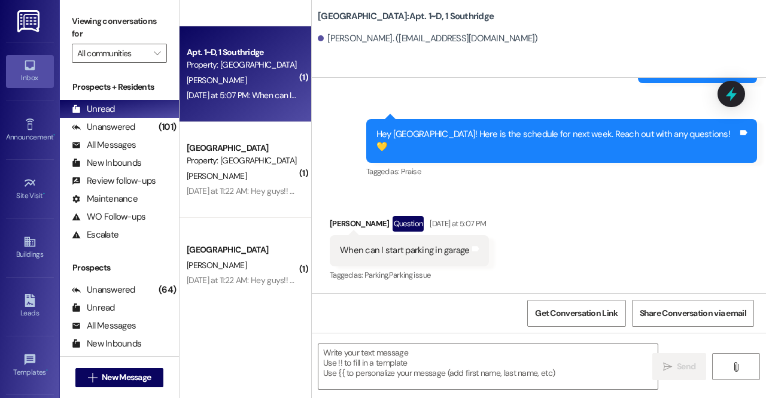
scroll to position [19284, 0]
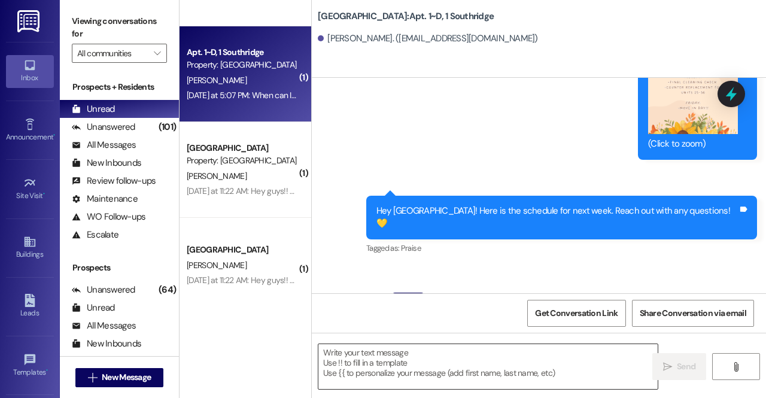
click at [486, 375] on textarea at bounding box center [488, 366] width 339 height 45
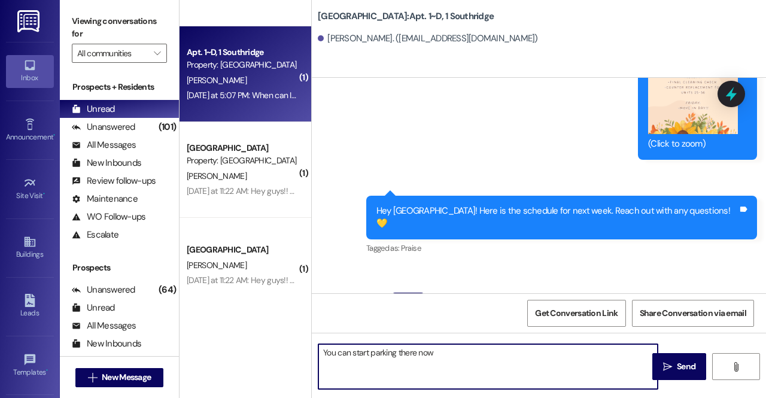
type textarea "You can start parking there now!"
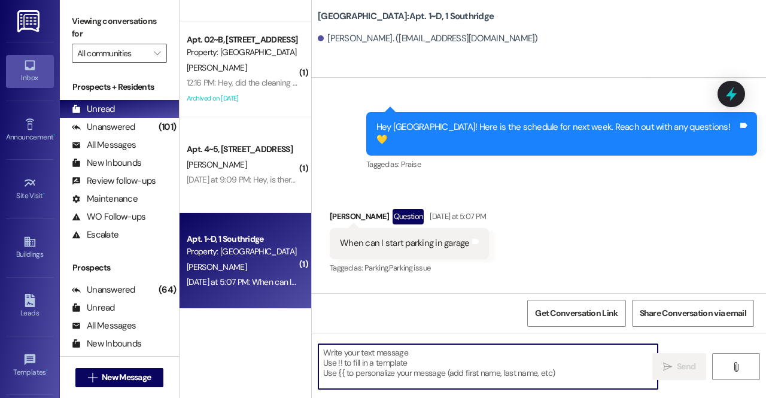
scroll to position [72, 0]
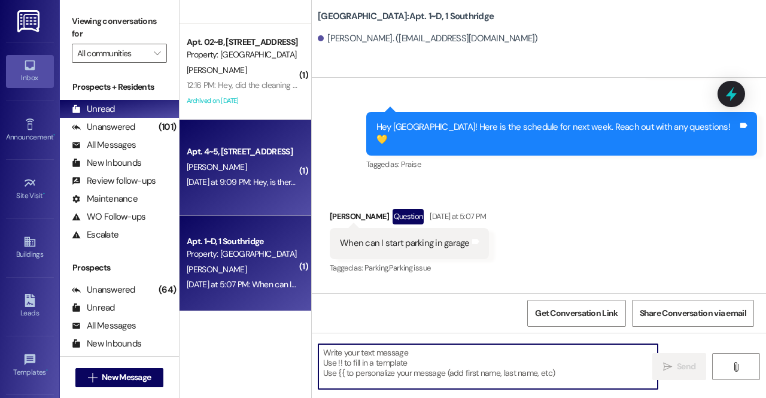
click at [238, 181] on div "Yesterday at 9:09 PM: Hey, is there anyone in unit #9 (Park Place) currently? I…" at bounding box center [562, 182] width 751 height 11
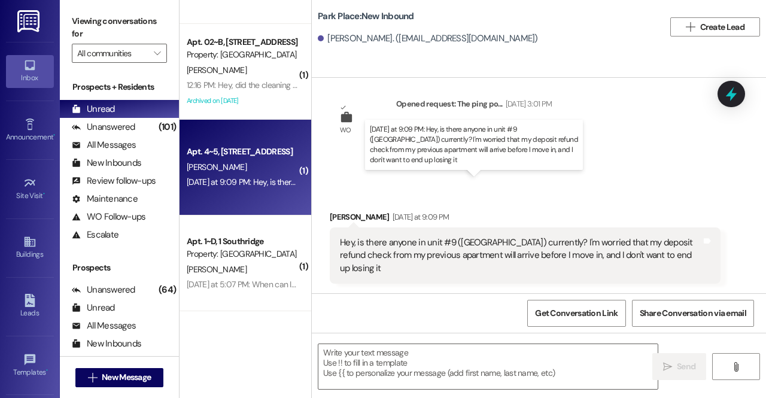
scroll to position [1066, 0]
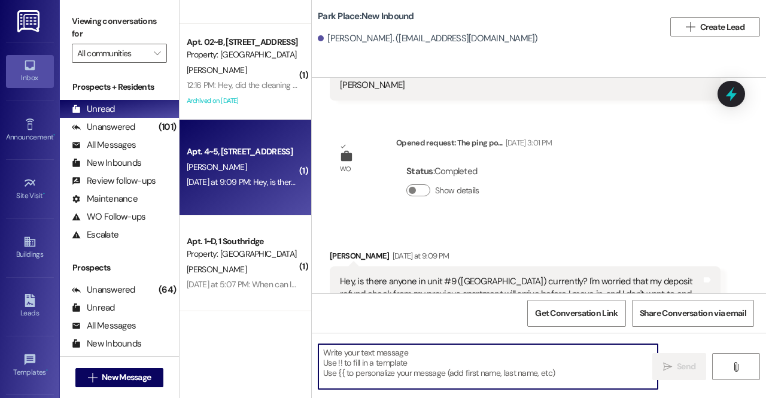
click at [402, 365] on textarea at bounding box center [488, 366] width 339 height 45
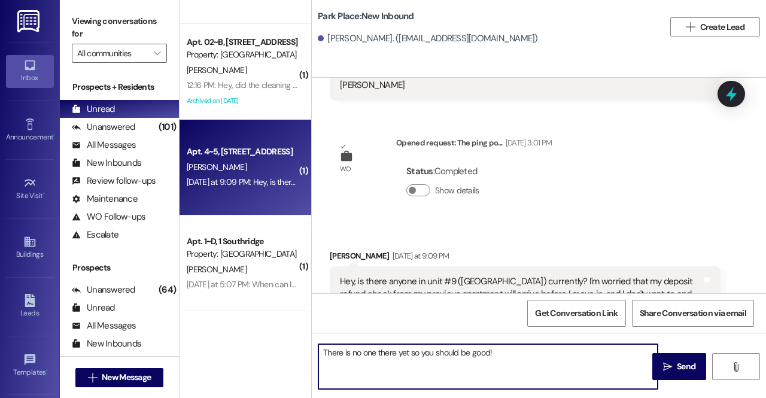
type textarea "There is no one there yet so you should be good!"
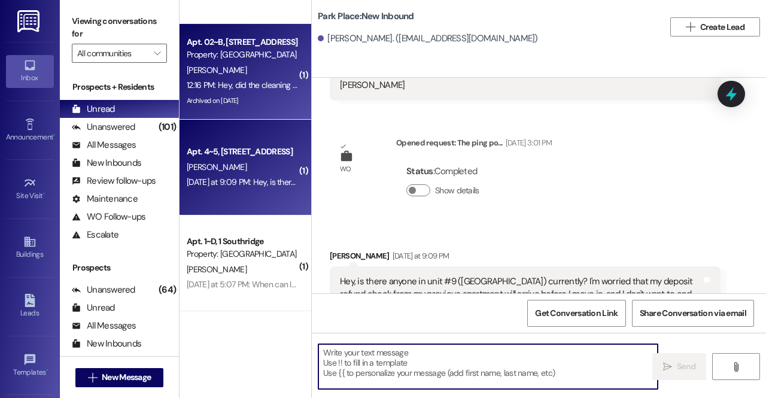
scroll to position [0, 0]
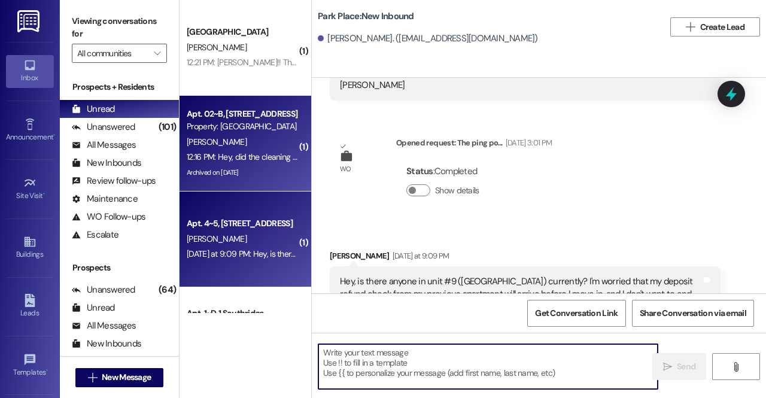
click at [249, 150] on div "12:16 PM: Hey, did the cleaning lady come? The trash is gone in the downstairs …" at bounding box center [242, 157] width 113 height 15
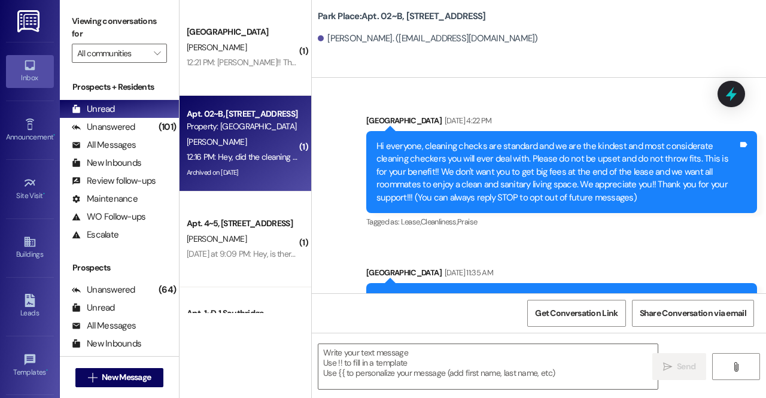
scroll to position [46309, 0]
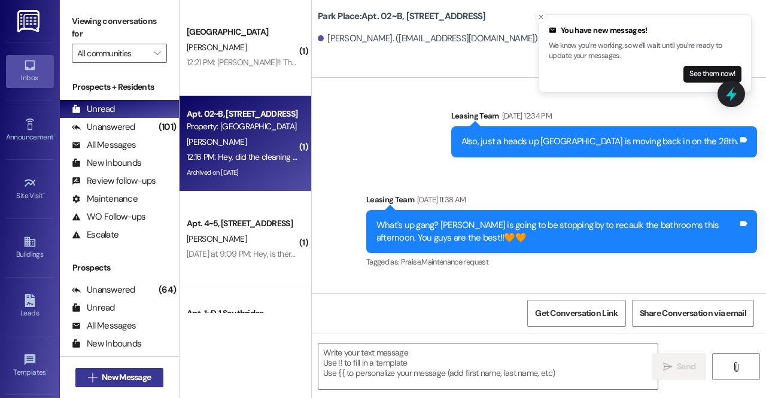
click at [105, 380] on span "New Message" at bounding box center [126, 377] width 49 height 13
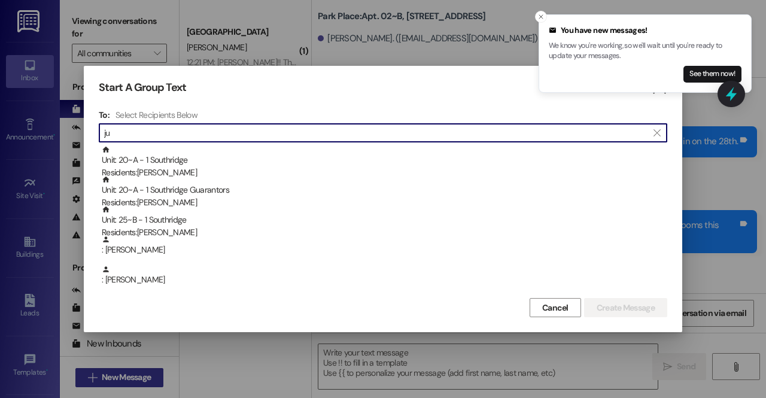
type input "j"
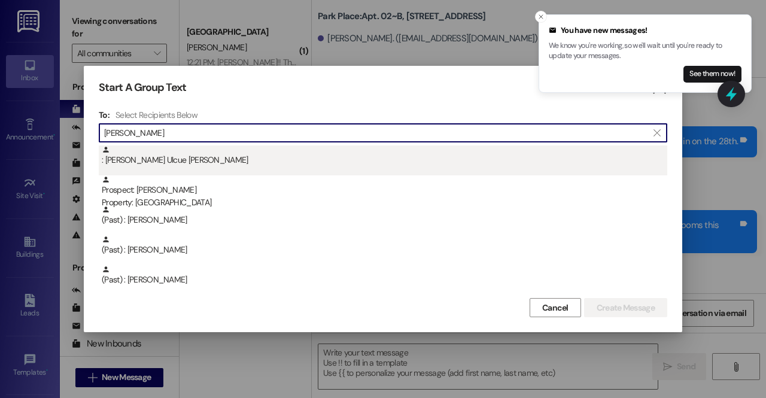
type input "luis"
click at [151, 162] on div ": Luis Ulcue Campo" at bounding box center [385, 155] width 566 height 21
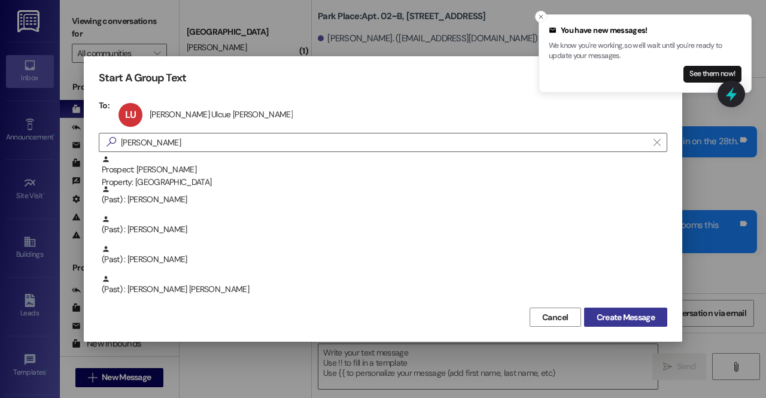
click at [611, 324] on button "Create Message" at bounding box center [625, 317] width 83 height 19
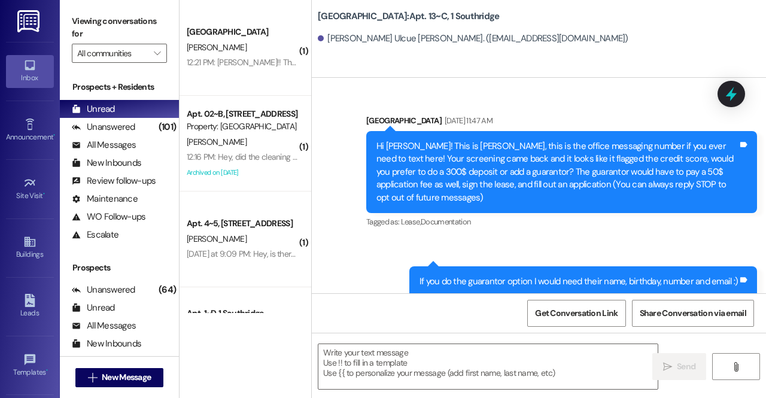
scroll to position [33556, 0]
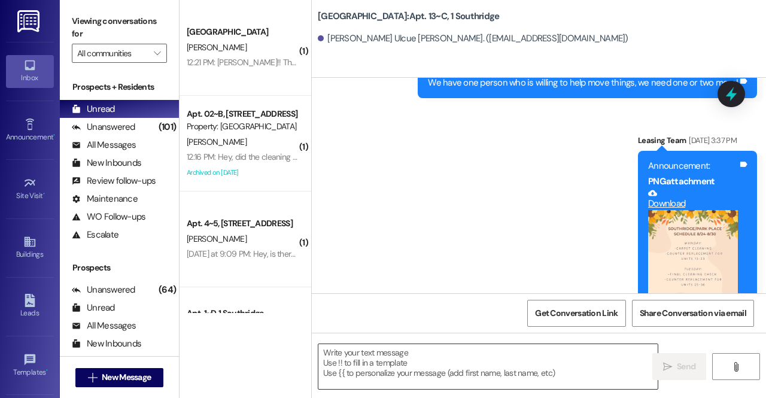
click at [400, 375] on textarea at bounding box center [488, 366] width 339 height 45
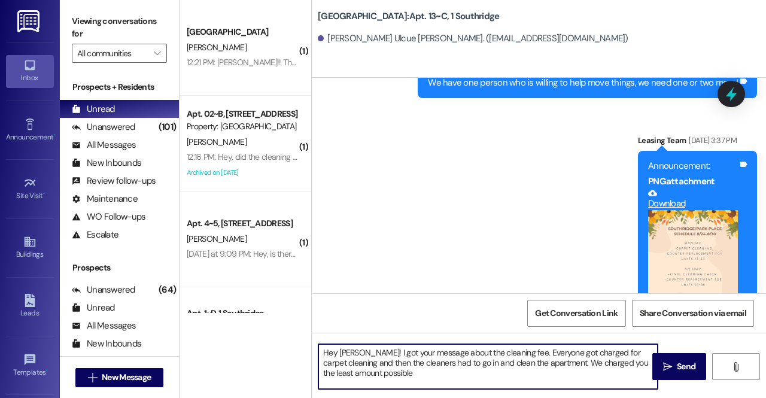
type textarea "Hey David! I got your message about the cleaning fee. Everyone got charged for …"
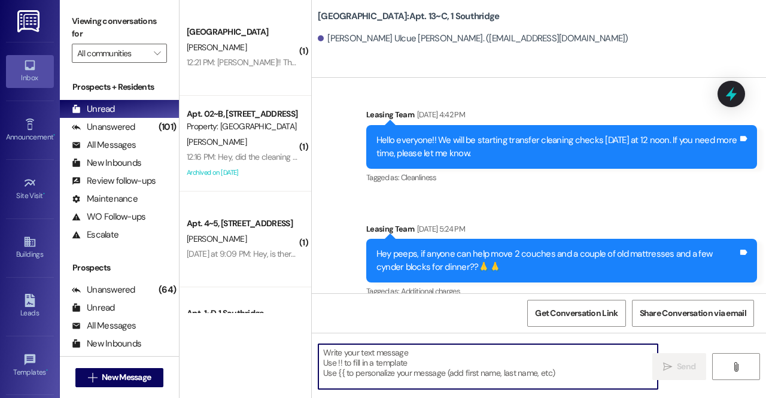
scroll to position [33665, 0]
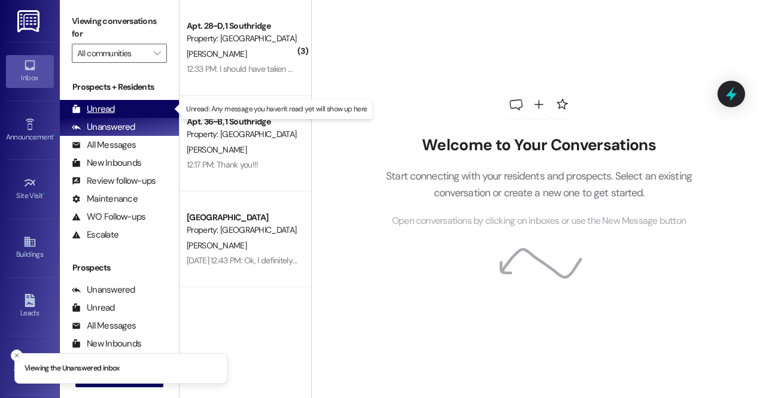
click at [127, 112] on div "Unread (0)" at bounding box center [119, 109] width 119 height 18
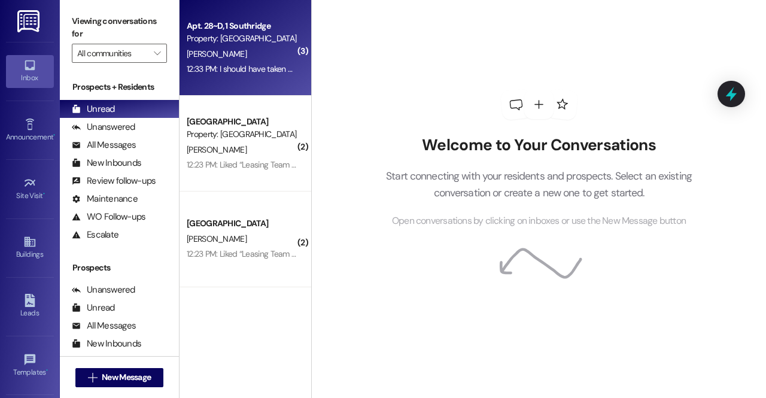
click at [244, 69] on div "12:33 PM: I should have taken pictures of my part of the cleaning but I underst…" at bounding box center [328, 68] width 283 height 11
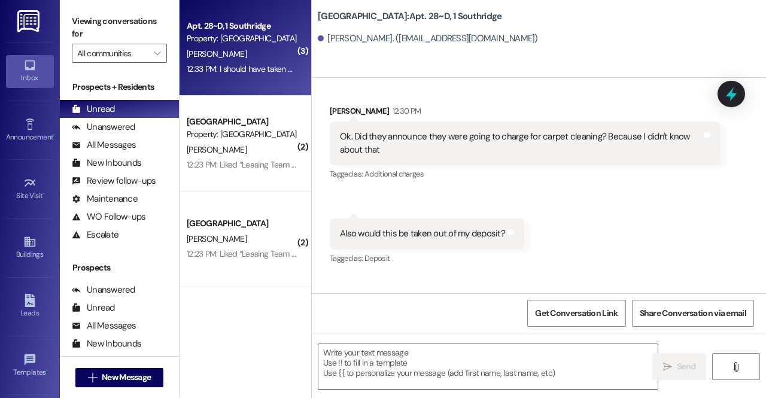
scroll to position [16608, 0]
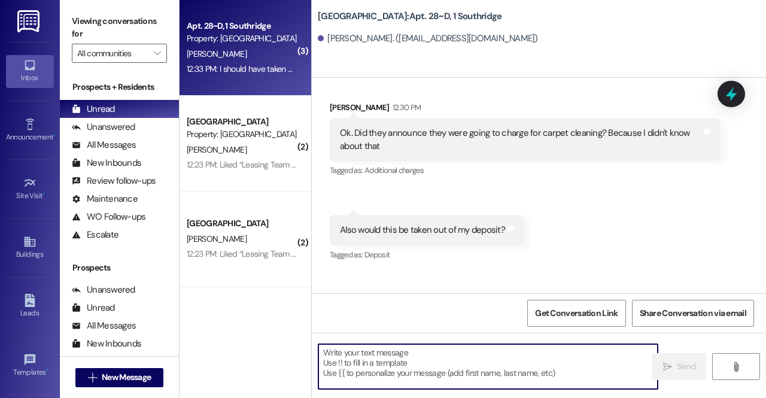
click at [435, 345] on textarea at bounding box center [488, 366] width 339 height 45
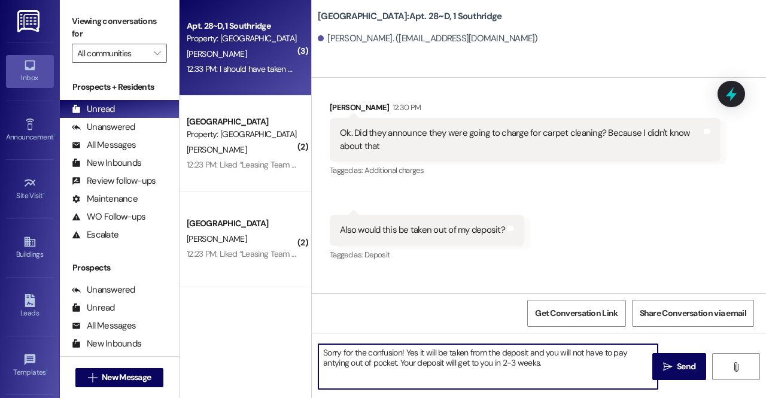
click at [336, 366] on textarea "Sorry for the confusion! Yes it will be taken from the deposit and you will not…" at bounding box center [488, 366] width 339 height 45
drag, startPoint x: 336, startPoint y: 366, endPoint x: 331, endPoint y: 370, distance: 6.8
click at [331, 370] on textarea "Sorry for the confusion! Yes it will be taken from the deposit and you will not…" at bounding box center [488, 366] width 339 height 45
type textarea "Sorry for the confusion! Yes it will be taken from the deposit and you will not…"
click at [666, 366] on icon "" at bounding box center [667, 367] width 9 height 10
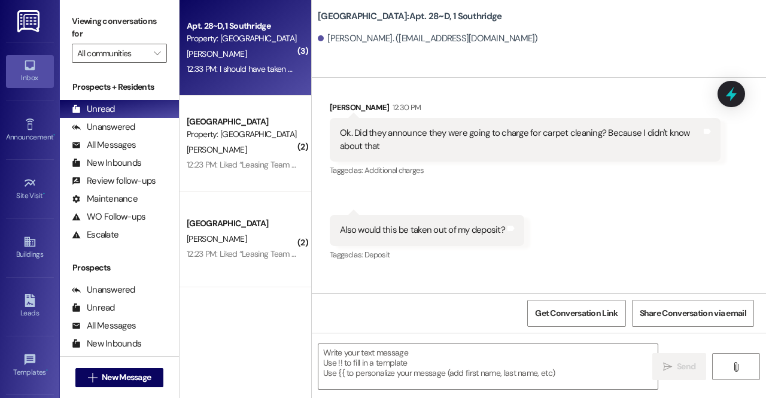
scroll to position [16704, 0]
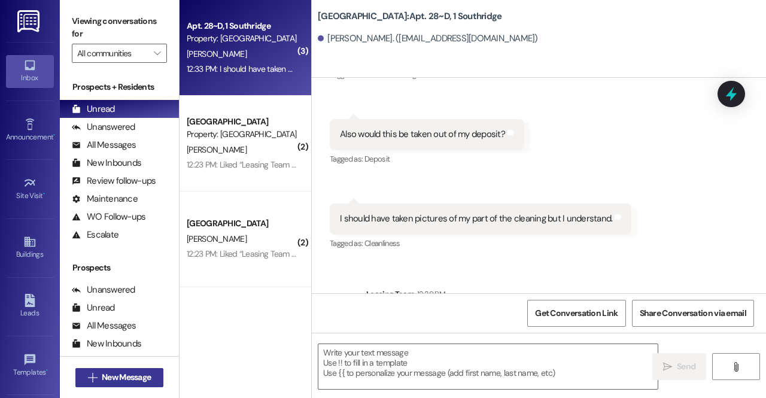
click at [145, 382] on span "New Message" at bounding box center [126, 377] width 49 height 13
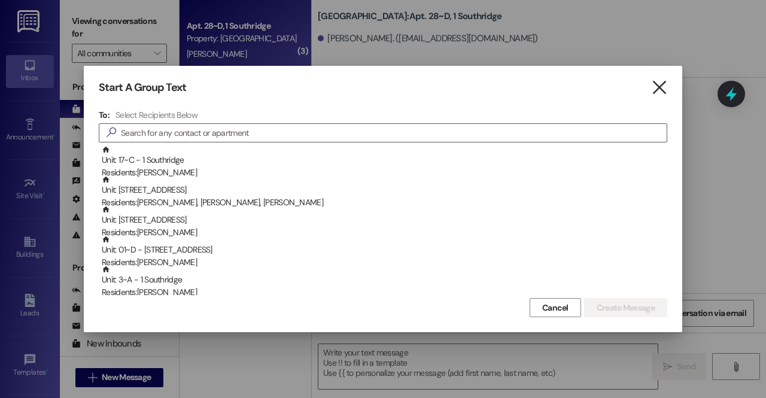
click at [659, 93] on icon "" at bounding box center [659, 87] width 16 height 13
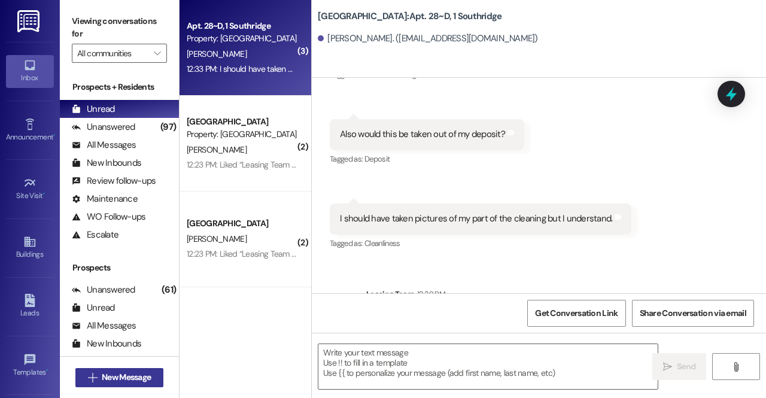
click at [148, 372] on span "New Message" at bounding box center [126, 377] width 49 height 13
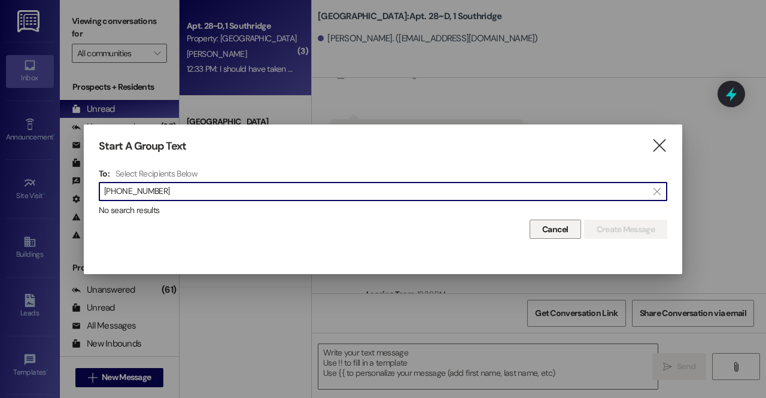
type input "[PHONE_NUMBER]"
click at [550, 232] on span "Cancel" at bounding box center [555, 229] width 26 height 13
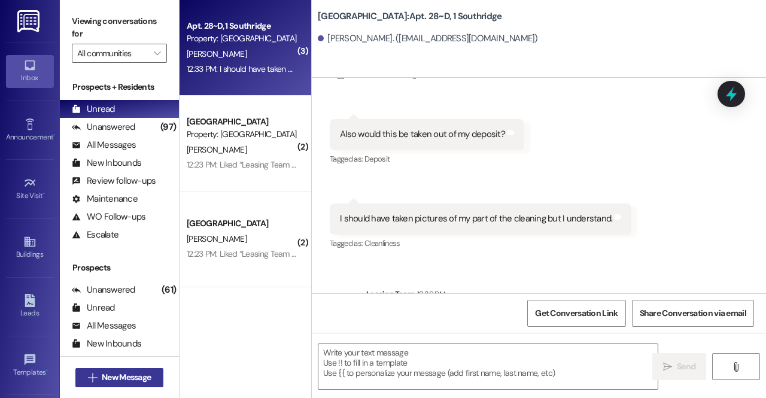
click at [125, 377] on span "New Message" at bounding box center [126, 377] width 49 height 13
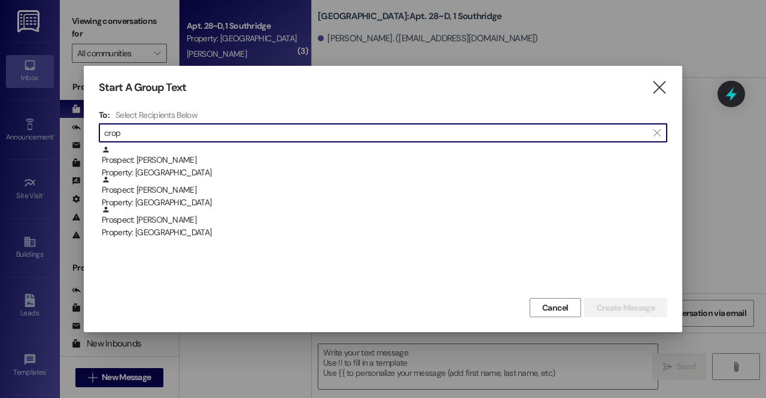
type input "crop"
click at [568, 305] on span "Cancel" at bounding box center [555, 308] width 31 height 13
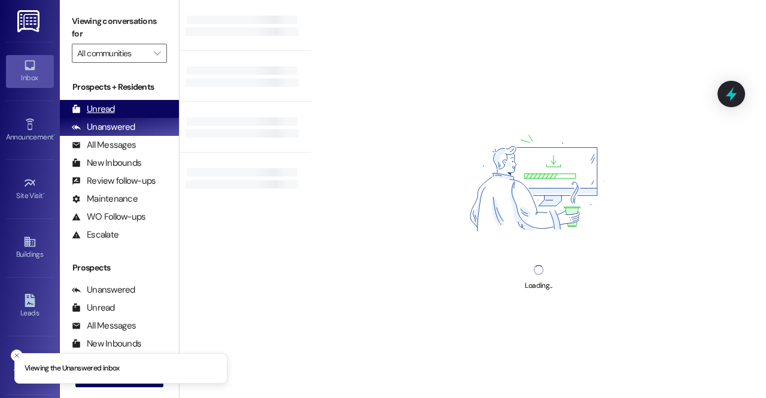
click at [96, 109] on div "Unread" at bounding box center [93, 109] width 43 height 13
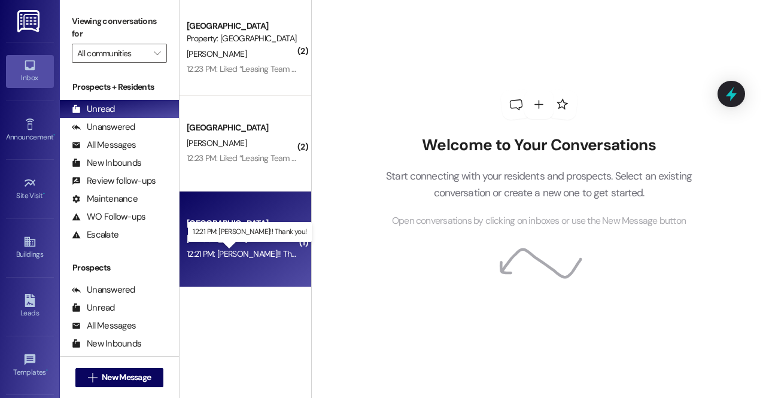
click at [250, 250] on div "12:21 PM: [PERSON_NAME]!! Thank you! 12:21 PM: Yay!! Thank you!" at bounding box center [254, 253] width 134 height 11
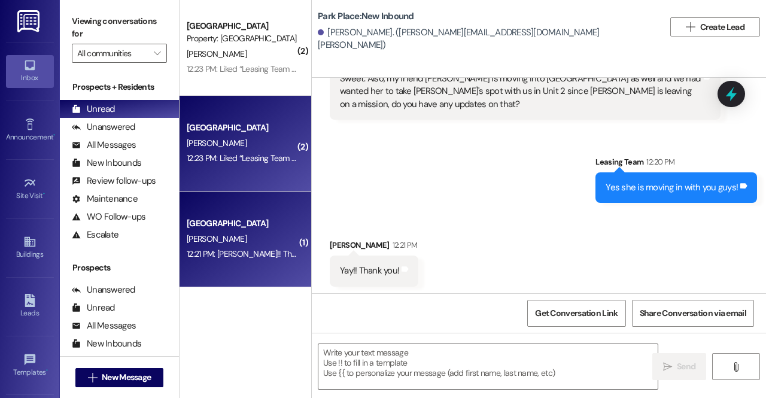
scroll to position [852, 0]
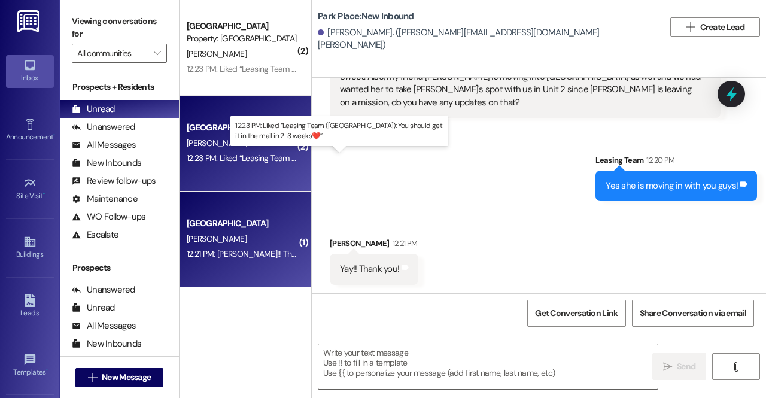
click at [250, 160] on div "12:23 PM: Liked “Leasing Team ([GEOGRAPHIC_DATA]): You should get it in the mai…" at bounding box center [358, 158] width 343 height 11
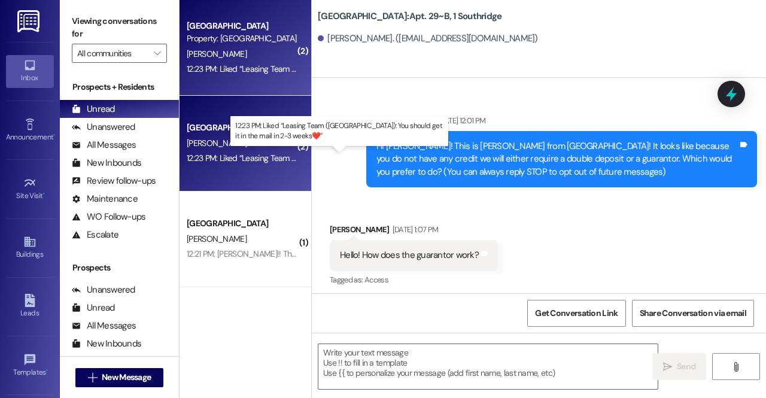
scroll to position [32565, 0]
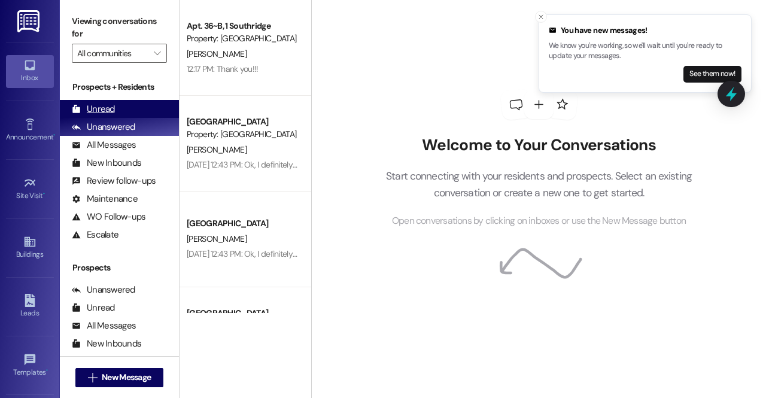
click at [87, 105] on div "Unread" at bounding box center [93, 109] width 43 height 13
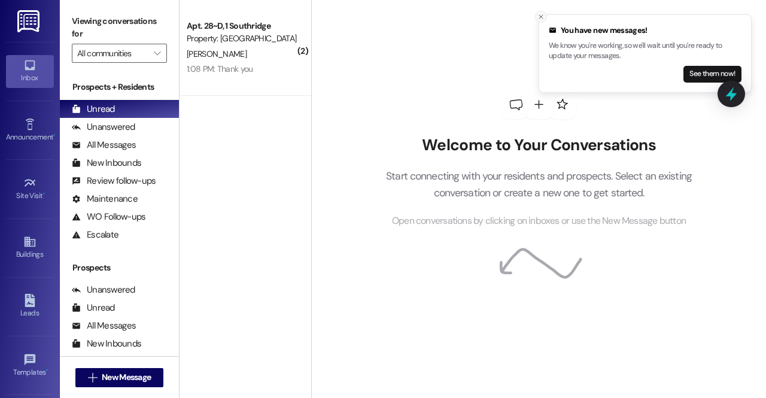
click at [544, 16] on icon "Close toast" at bounding box center [541, 16] width 7 height 7
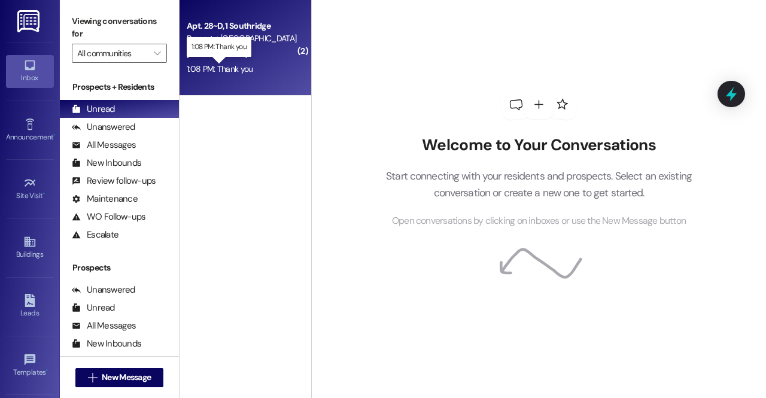
click at [249, 72] on div "1:08 PM: Thank you 1:08 PM: Thank you" at bounding box center [220, 68] width 66 height 11
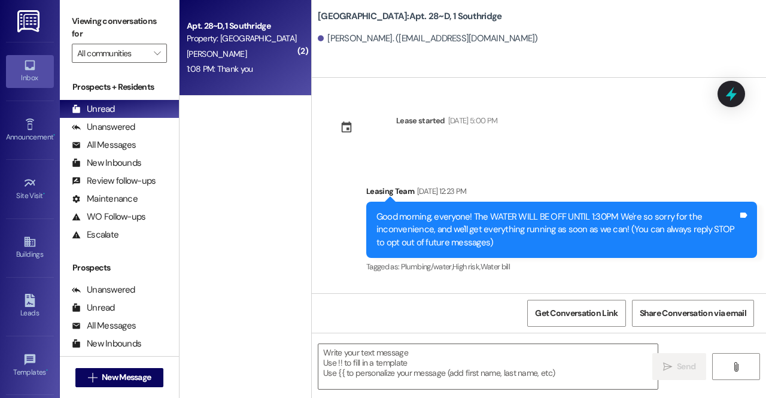
scroll to position [16890, 0]
